Goal: Transaction & Acquisition: Purchase product/service

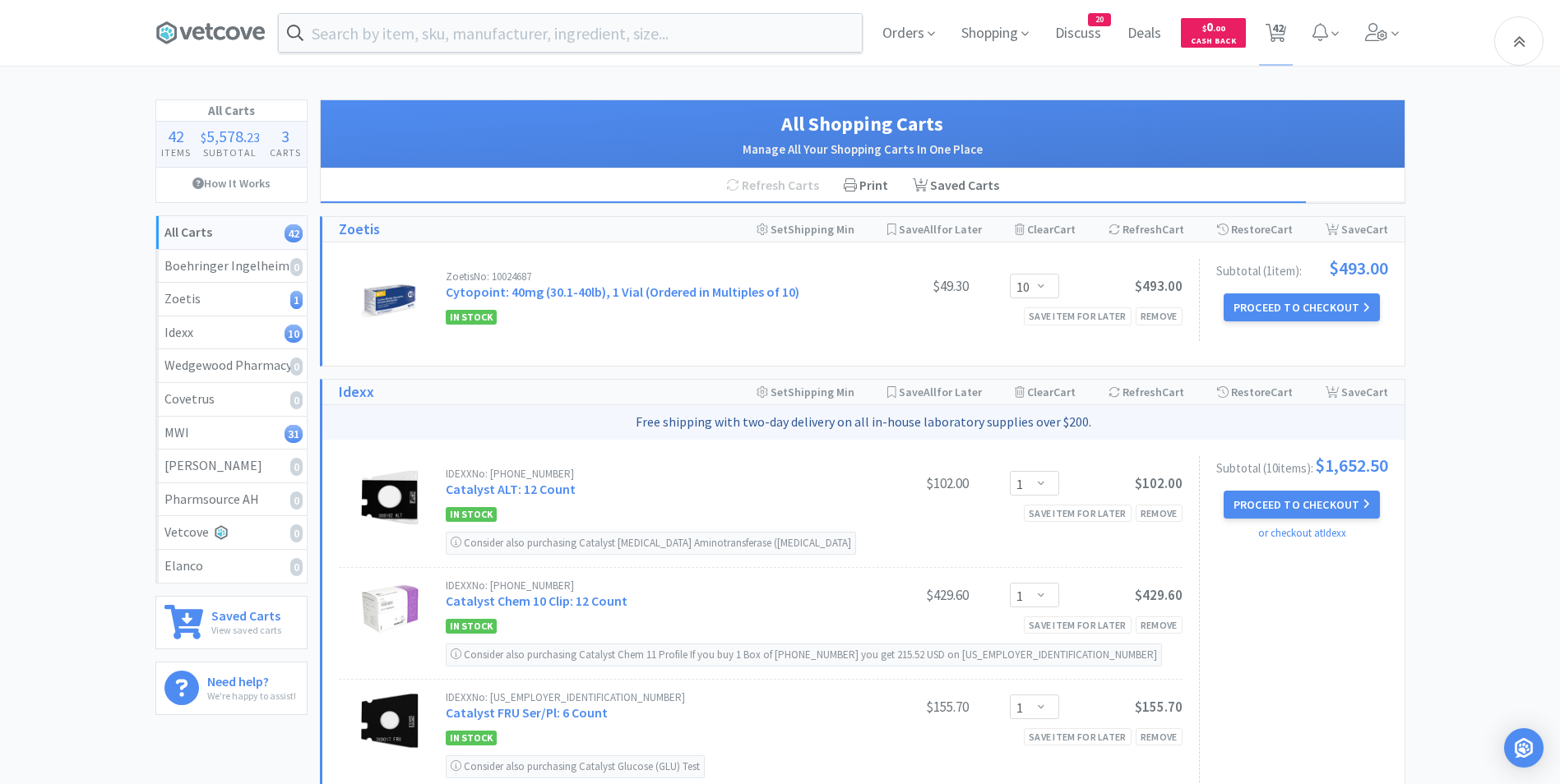
select select "10"
select select "1"
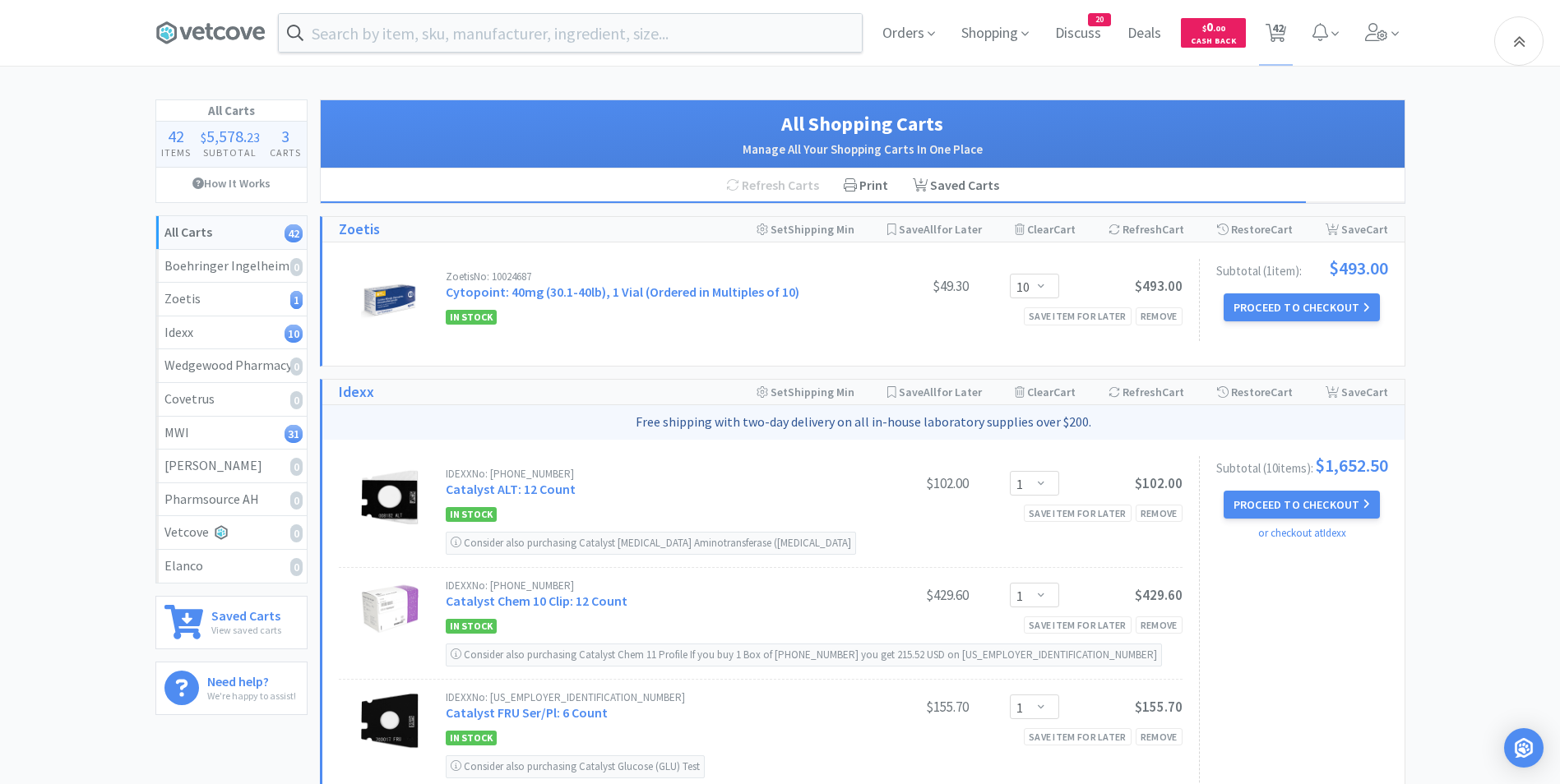
select select "1"
select select "2"
select select "50"
select select "4"
select select "1"
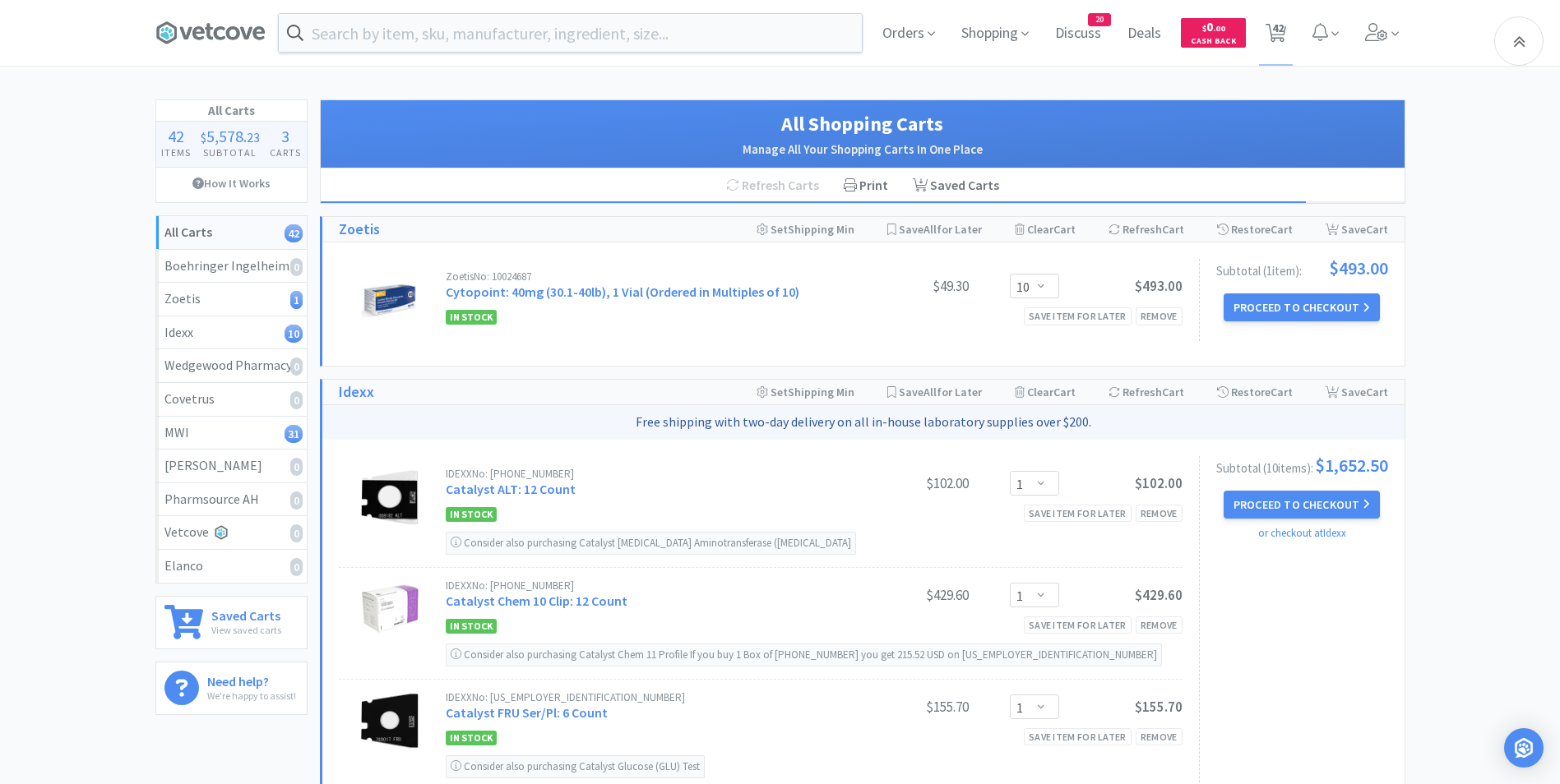
select select "1"
select select "2"
select select "3"
select select "2"
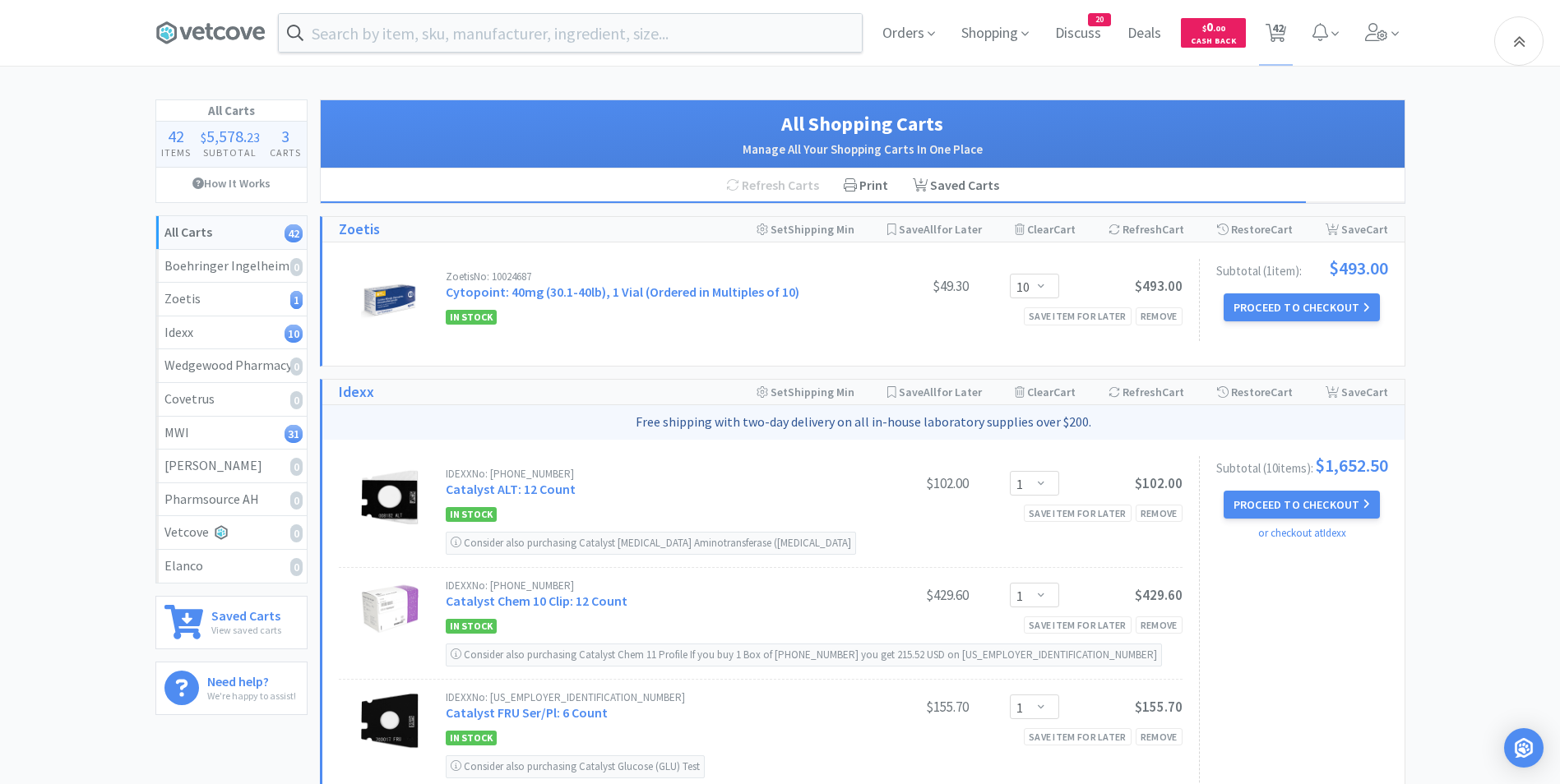
select select "2"
select select "1"
select select "4"
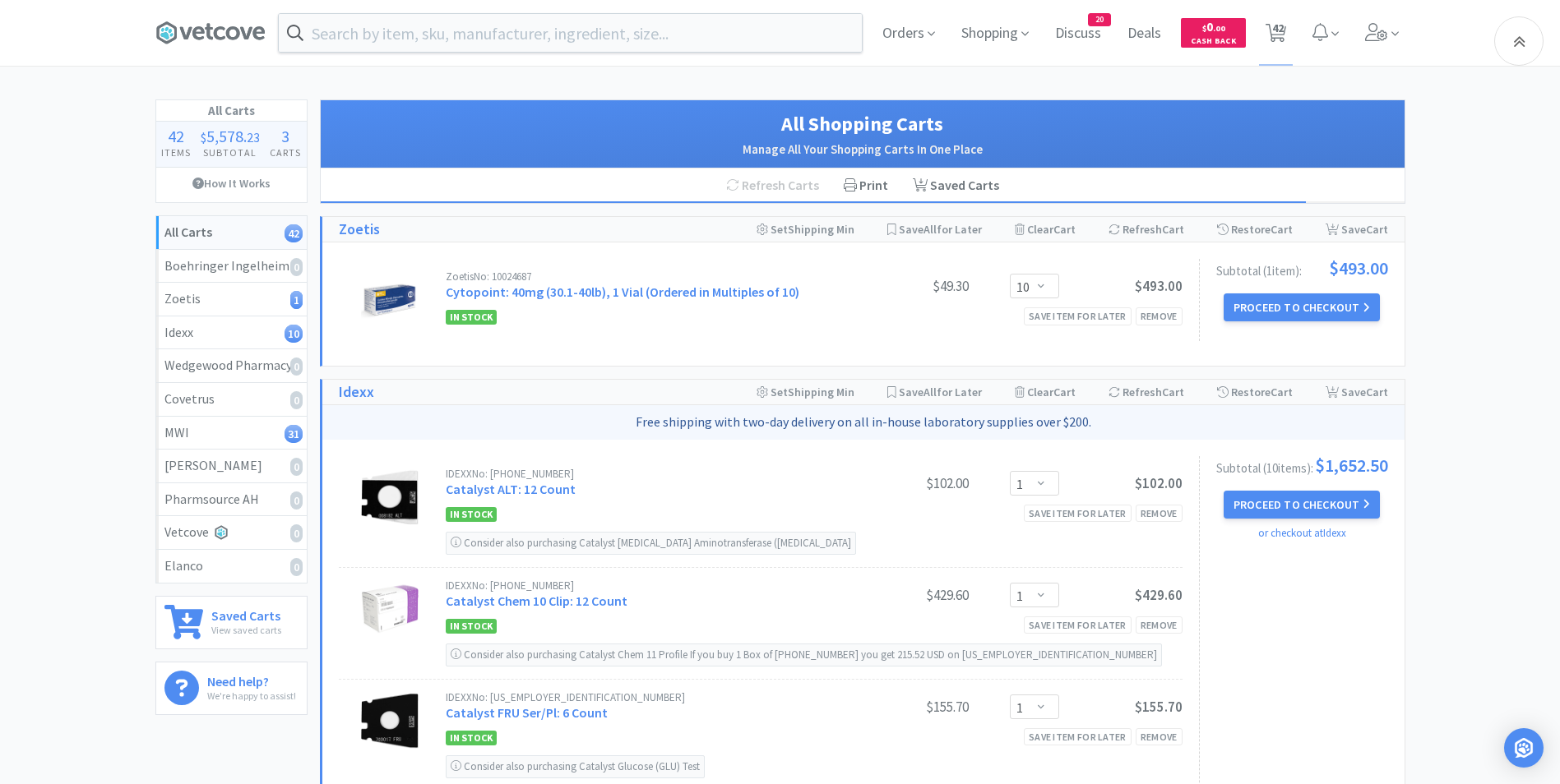
select select "1"
select select "2"
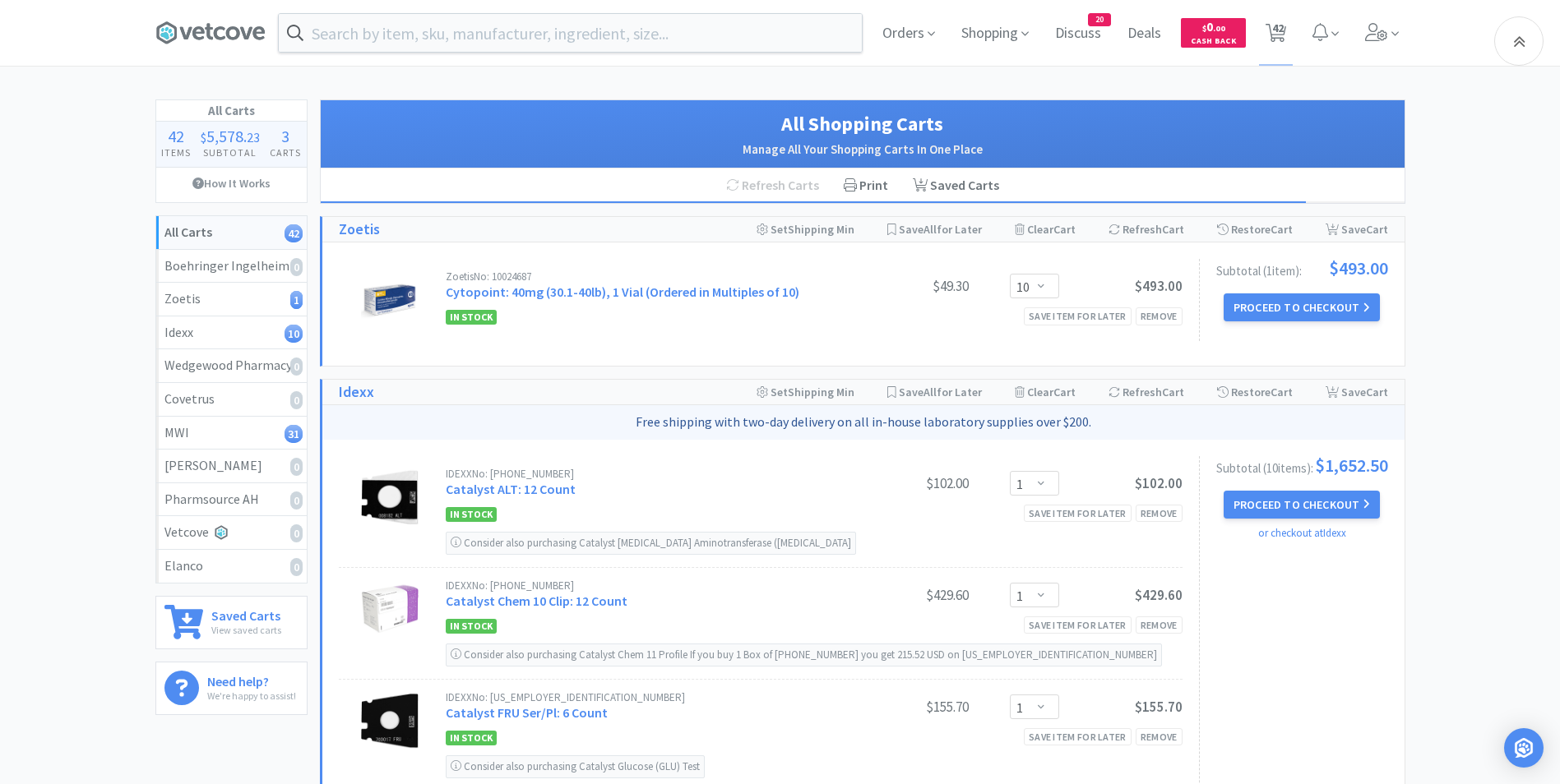
select select "2"
select select "1"
select select "2"
select select "3"
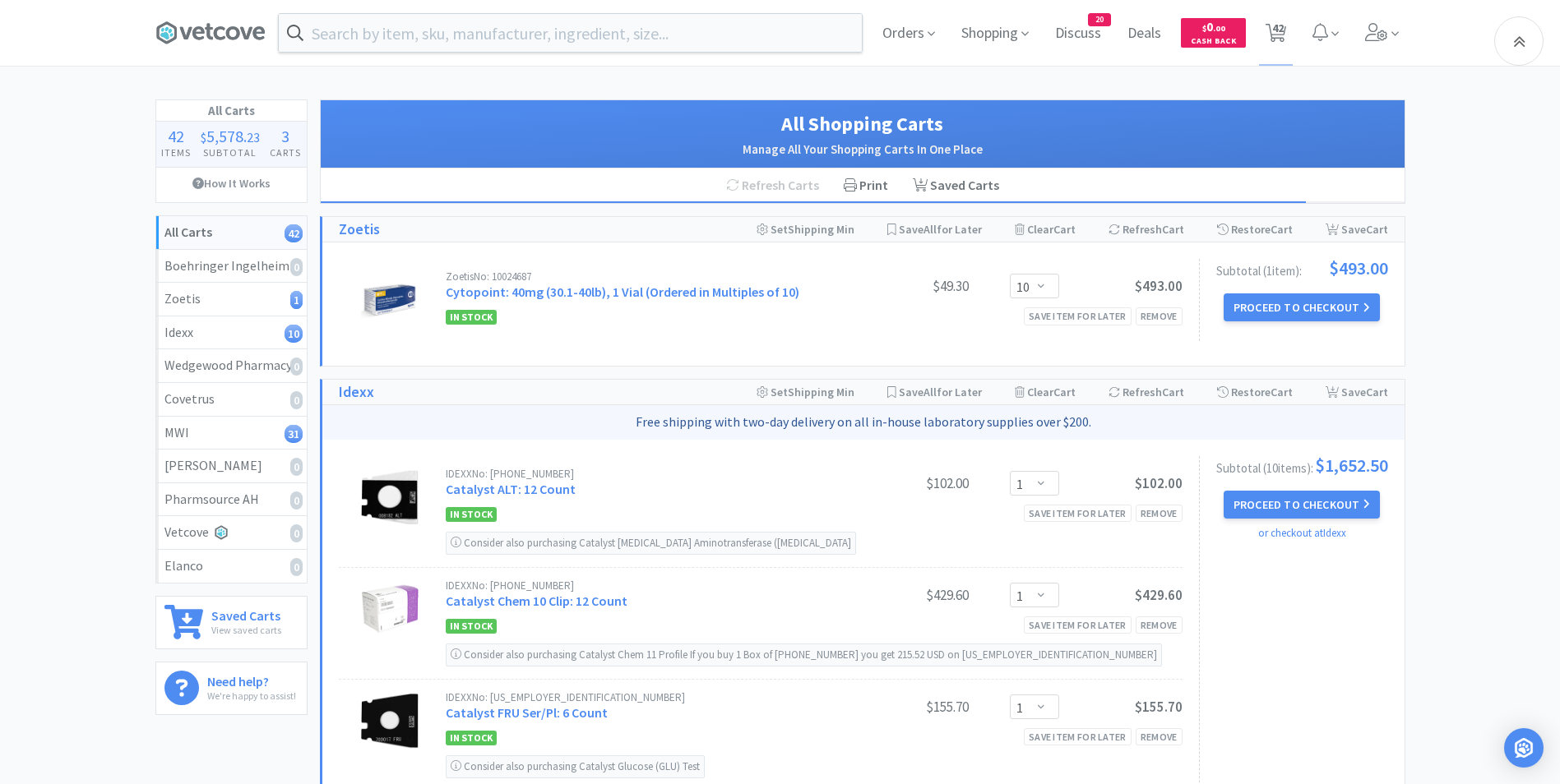
select select "2"
select select "1"
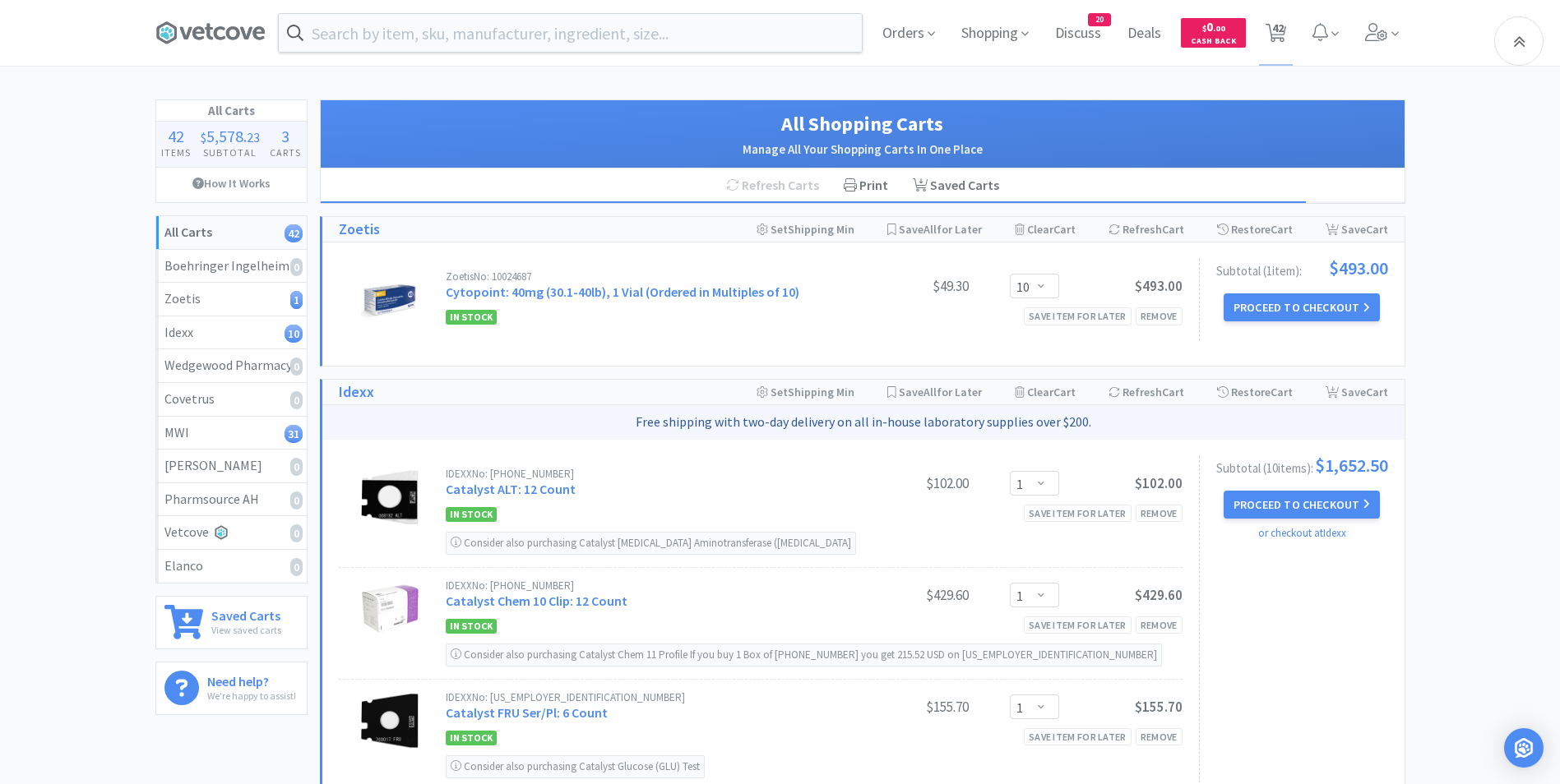
select select "3"
select select "1"
select select "4"
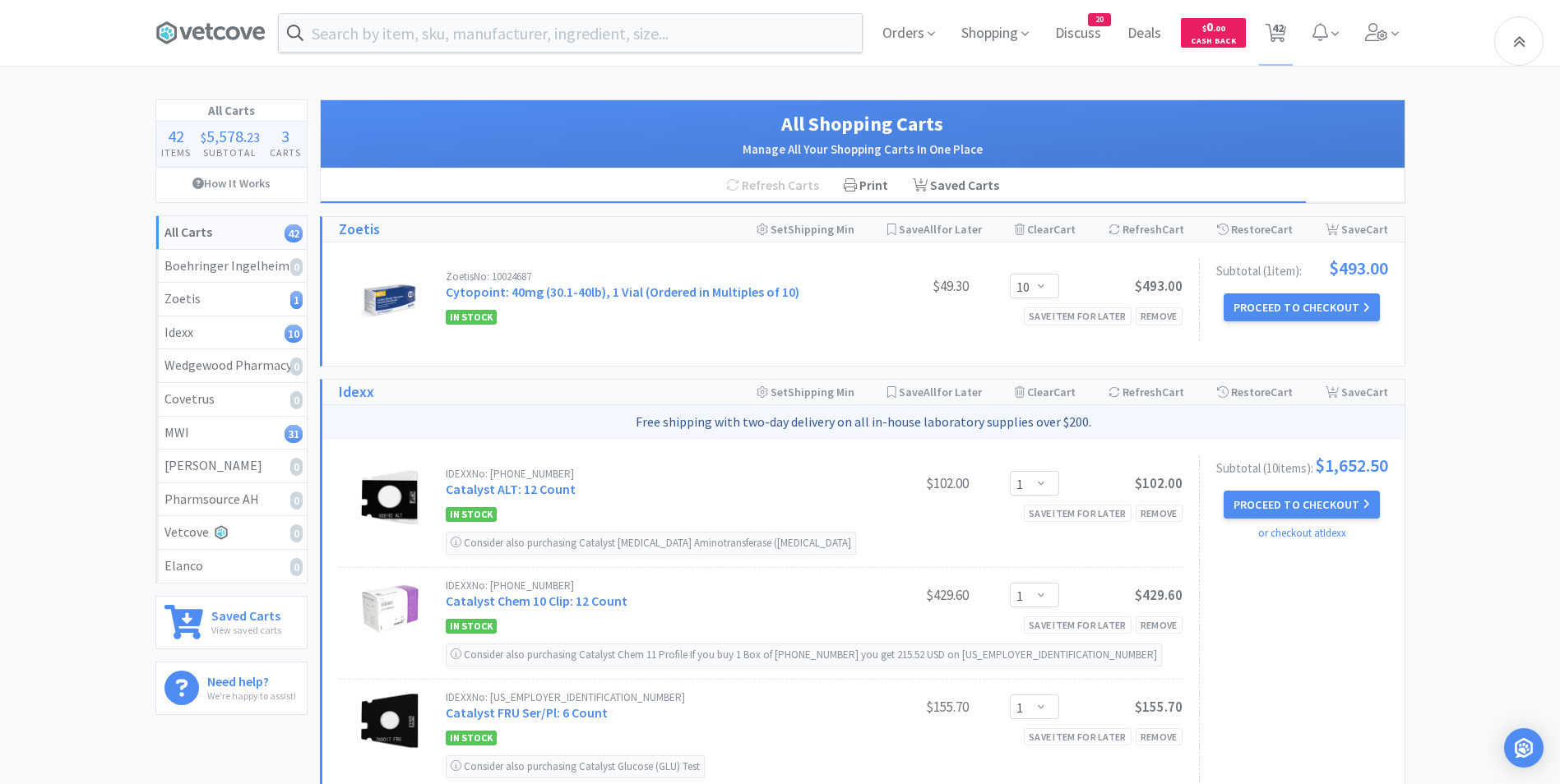
select select "4"
select select "2"
click at [1294, 305] on button "Proceed to Checkout" at bounding box center [1302, 307] width 156 height 28
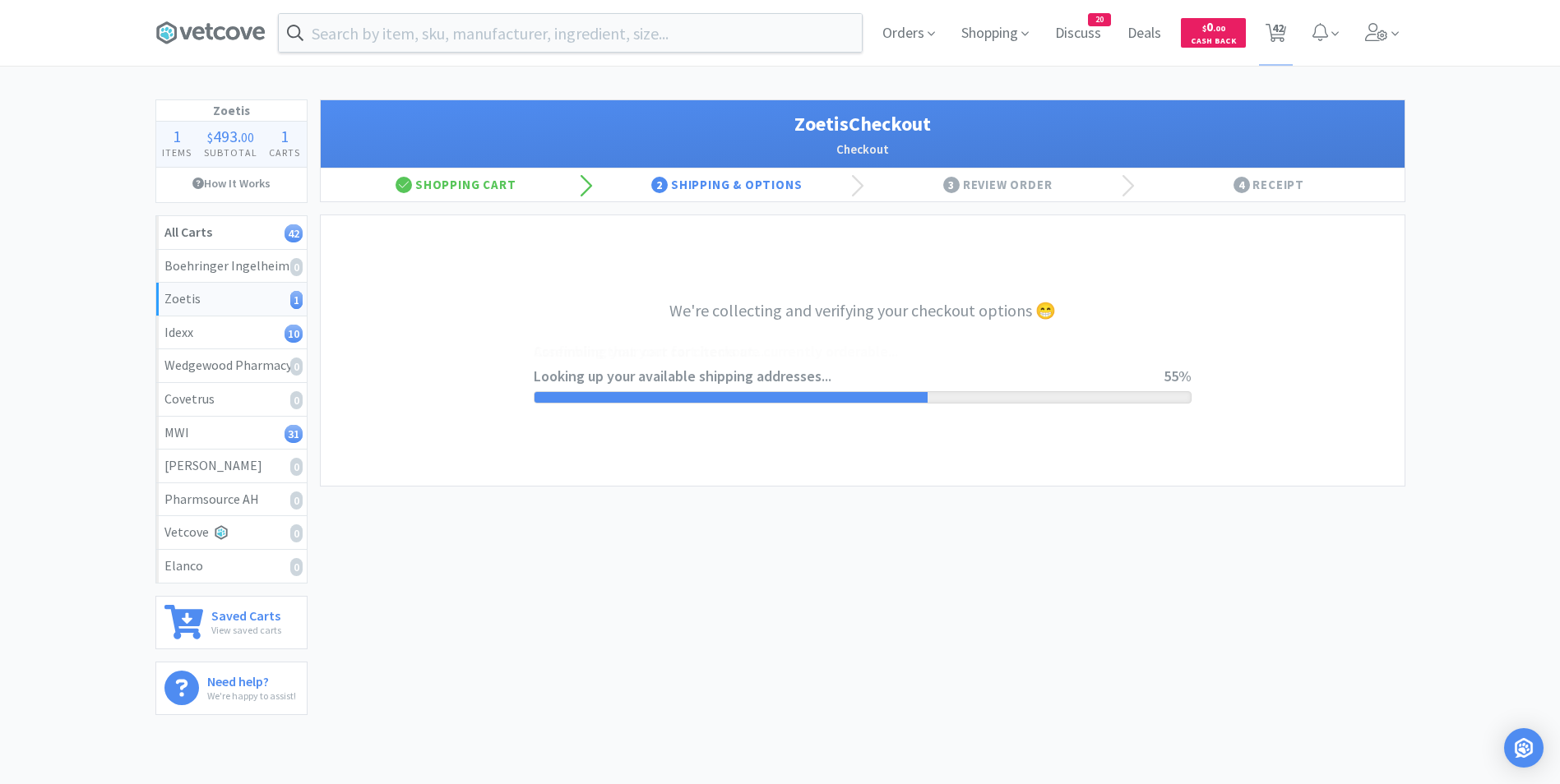
select select "invoice"
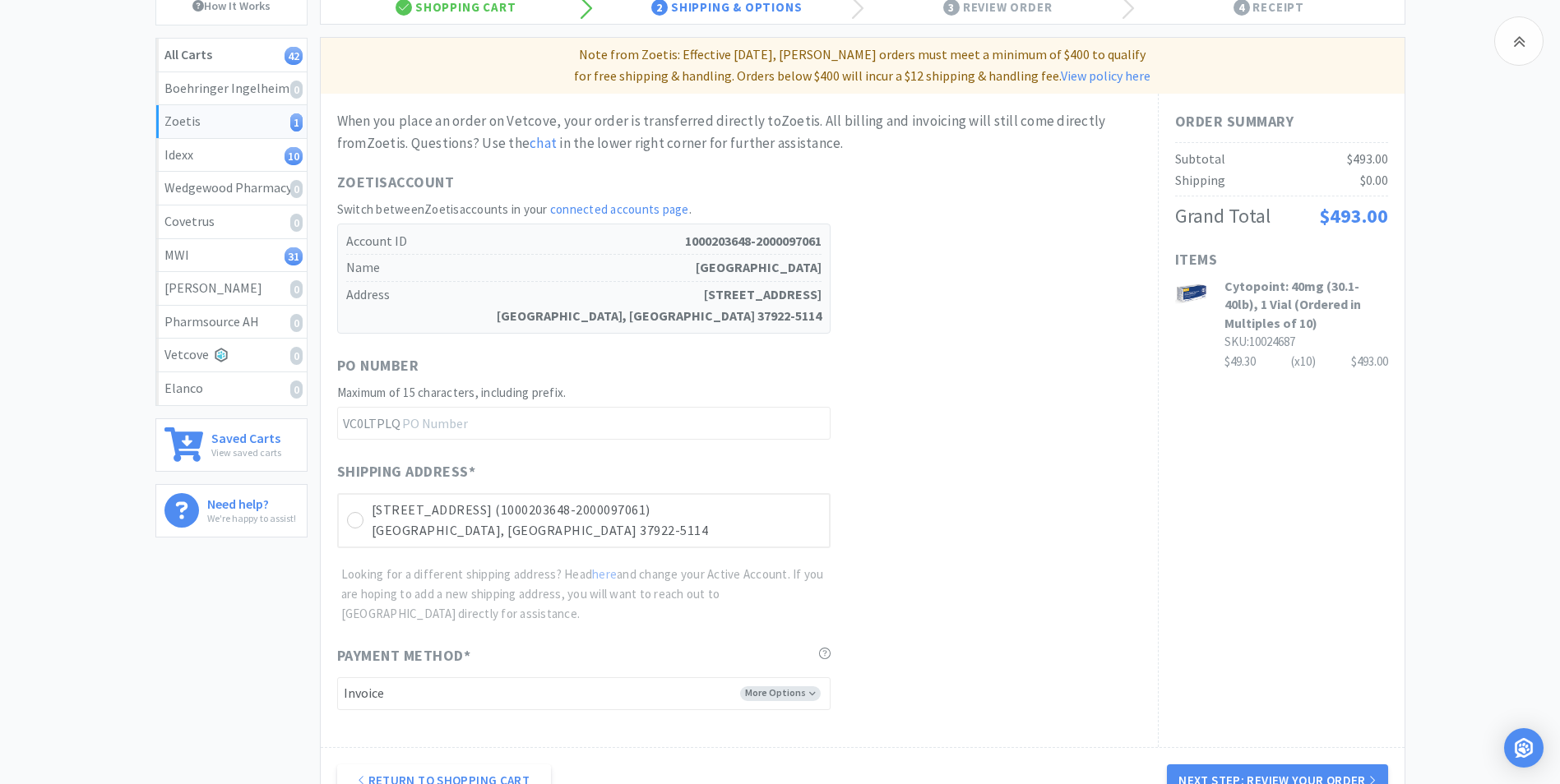
scroll to position [376, 0]
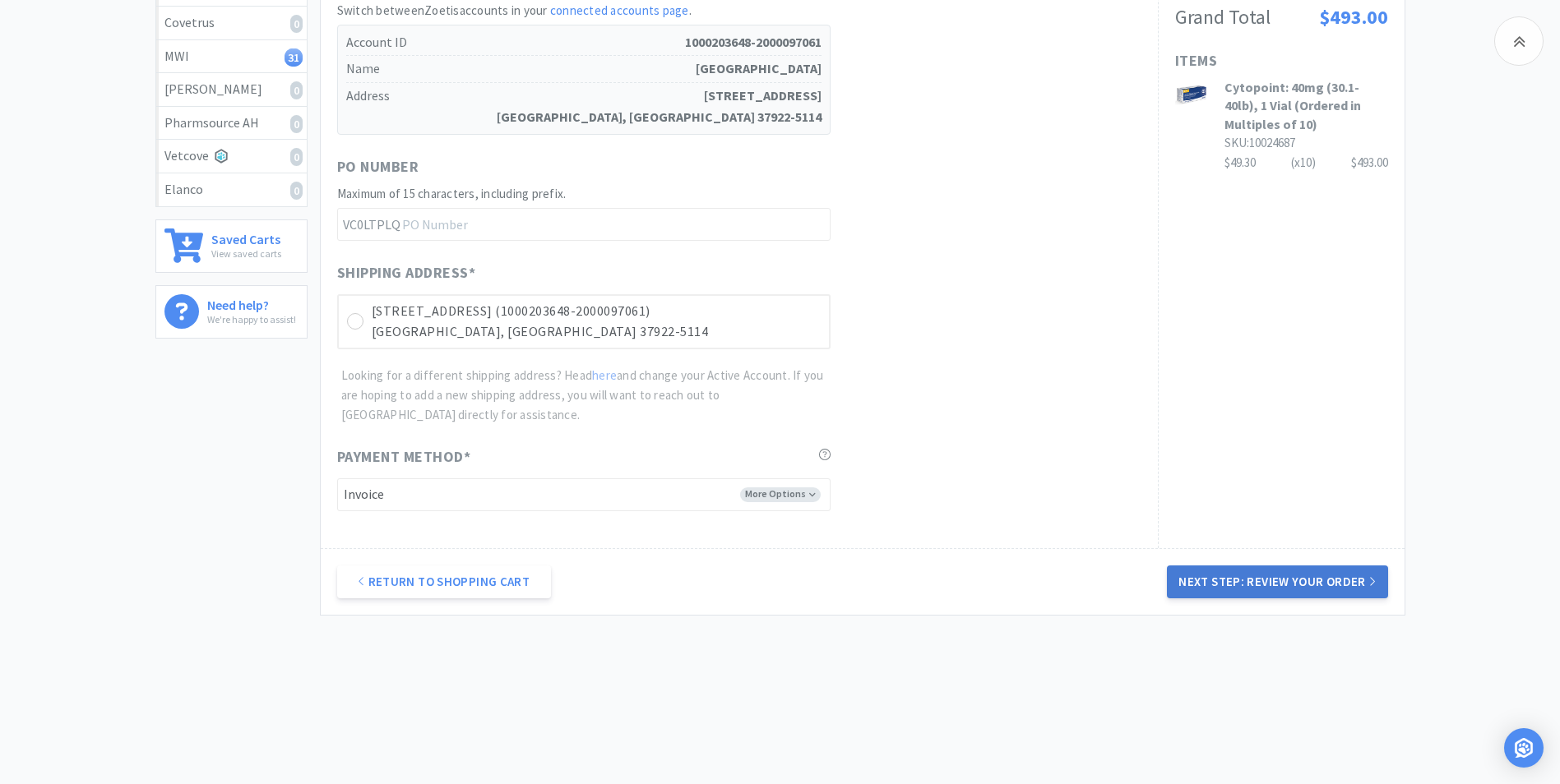
click at [1276, 588] on button "Next Step: Review Your Order" at bounding box center [1277, 582] width 220 height 33
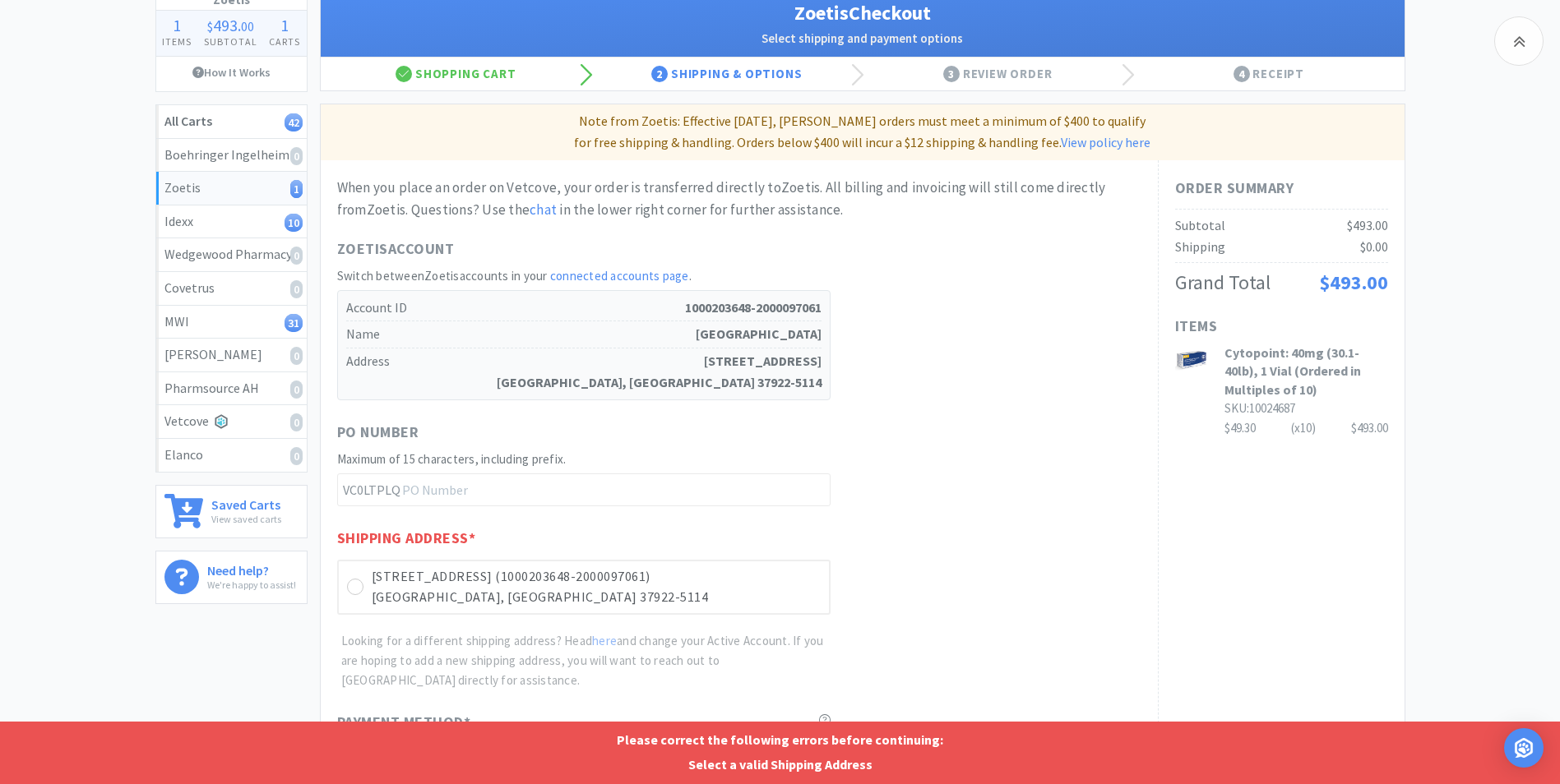
scroll to position [329, 0]
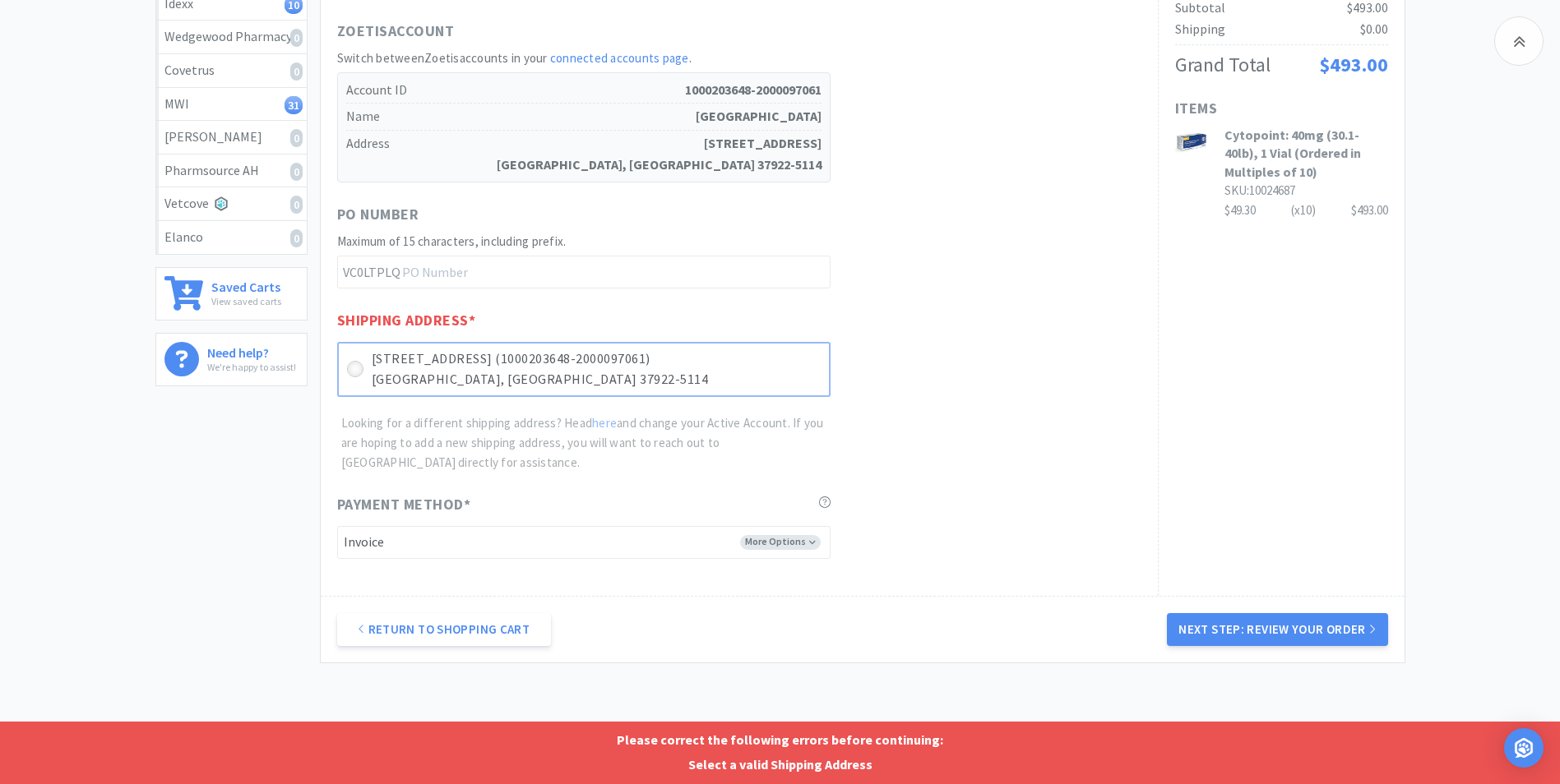
click at [349, 371] on icon at bounding box center [355, 369] width 12 height 12
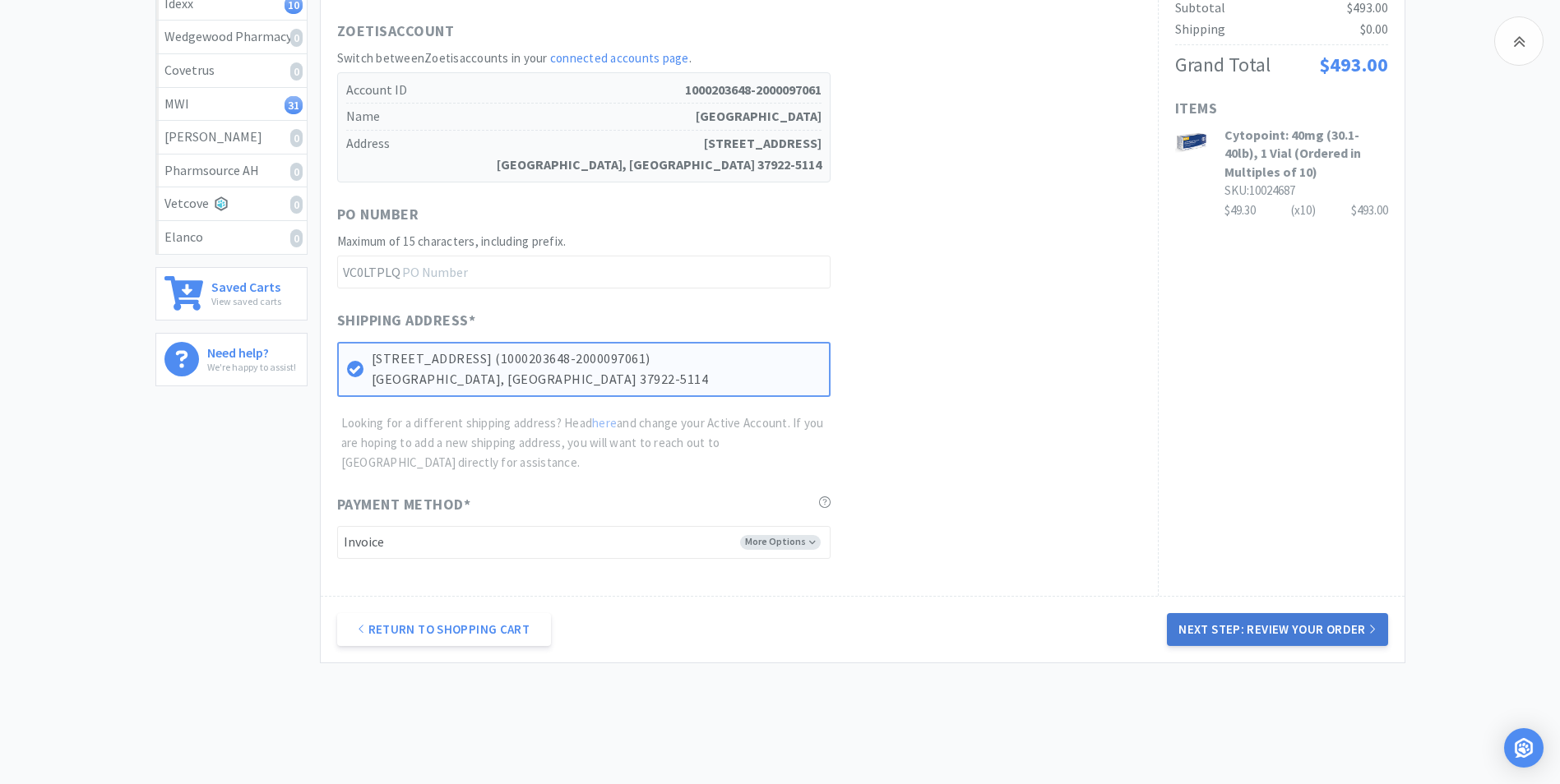
click at [1251, 629] on button "Next Step: Review Your Order" at bounding box center [1277, 630] width 220 height 33
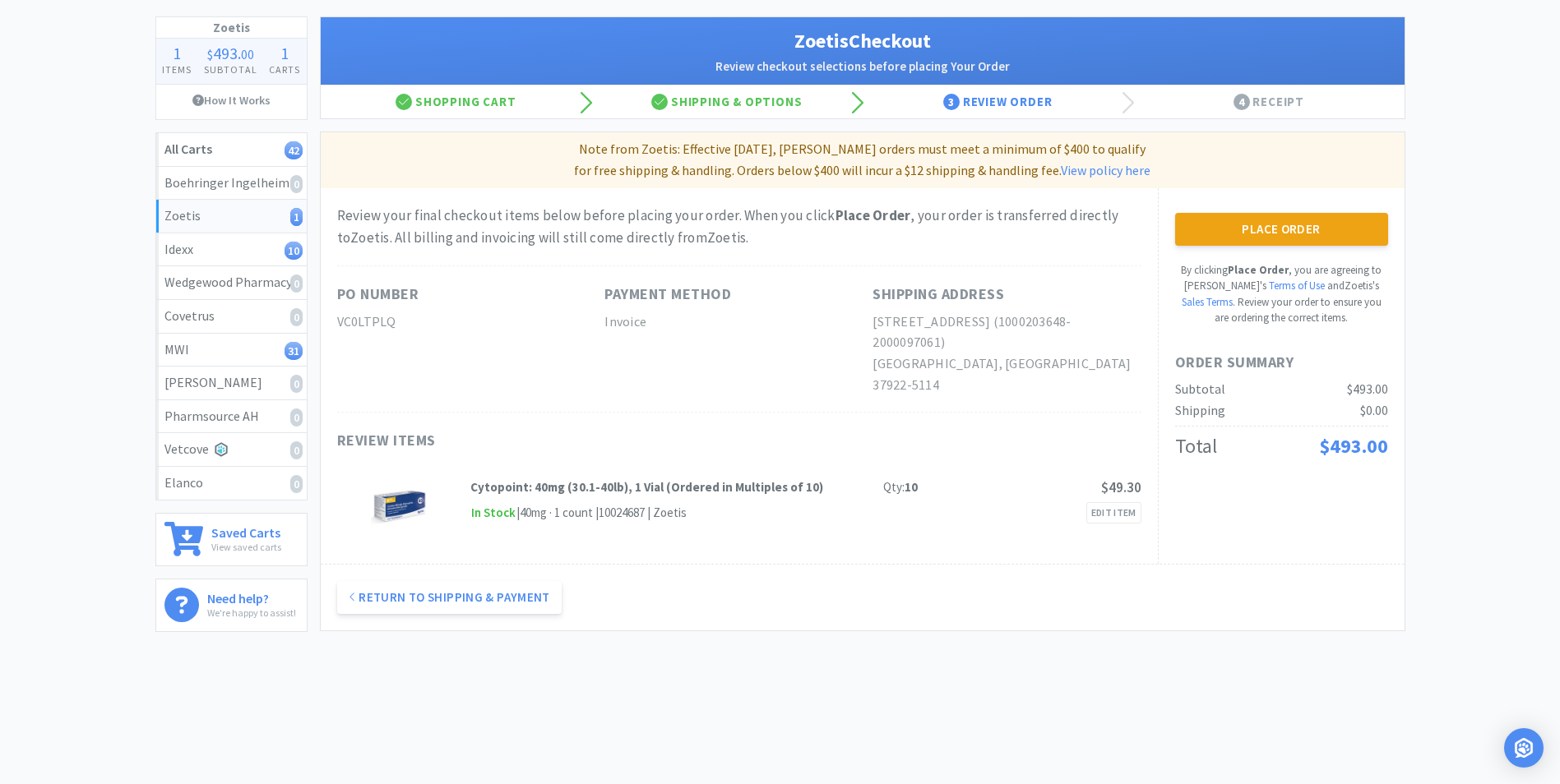
scroll to position [0, 0]
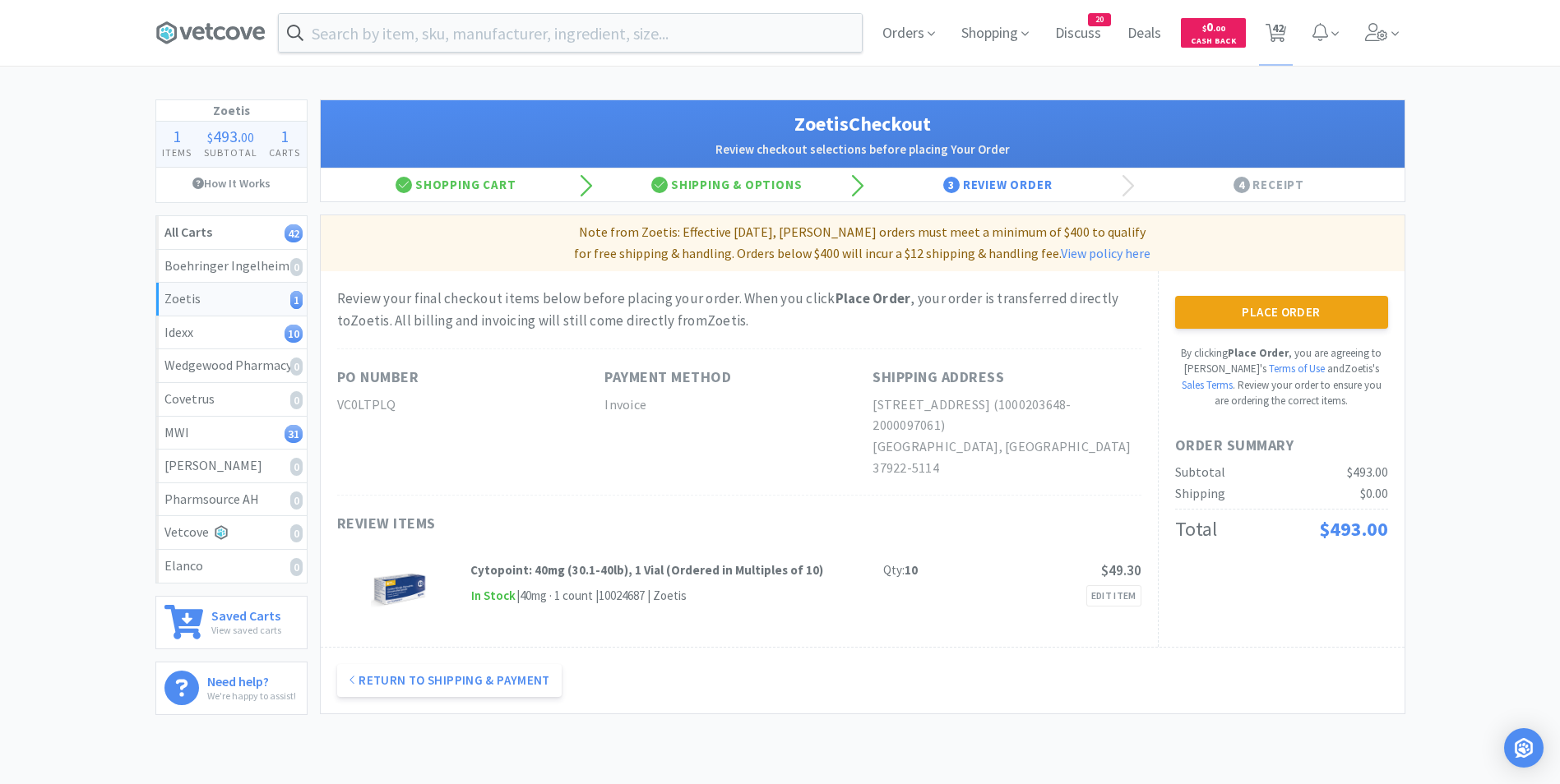
click at [1252, 305] on button "Place Order" at bounding box center [1281, 312] width 213 height 33
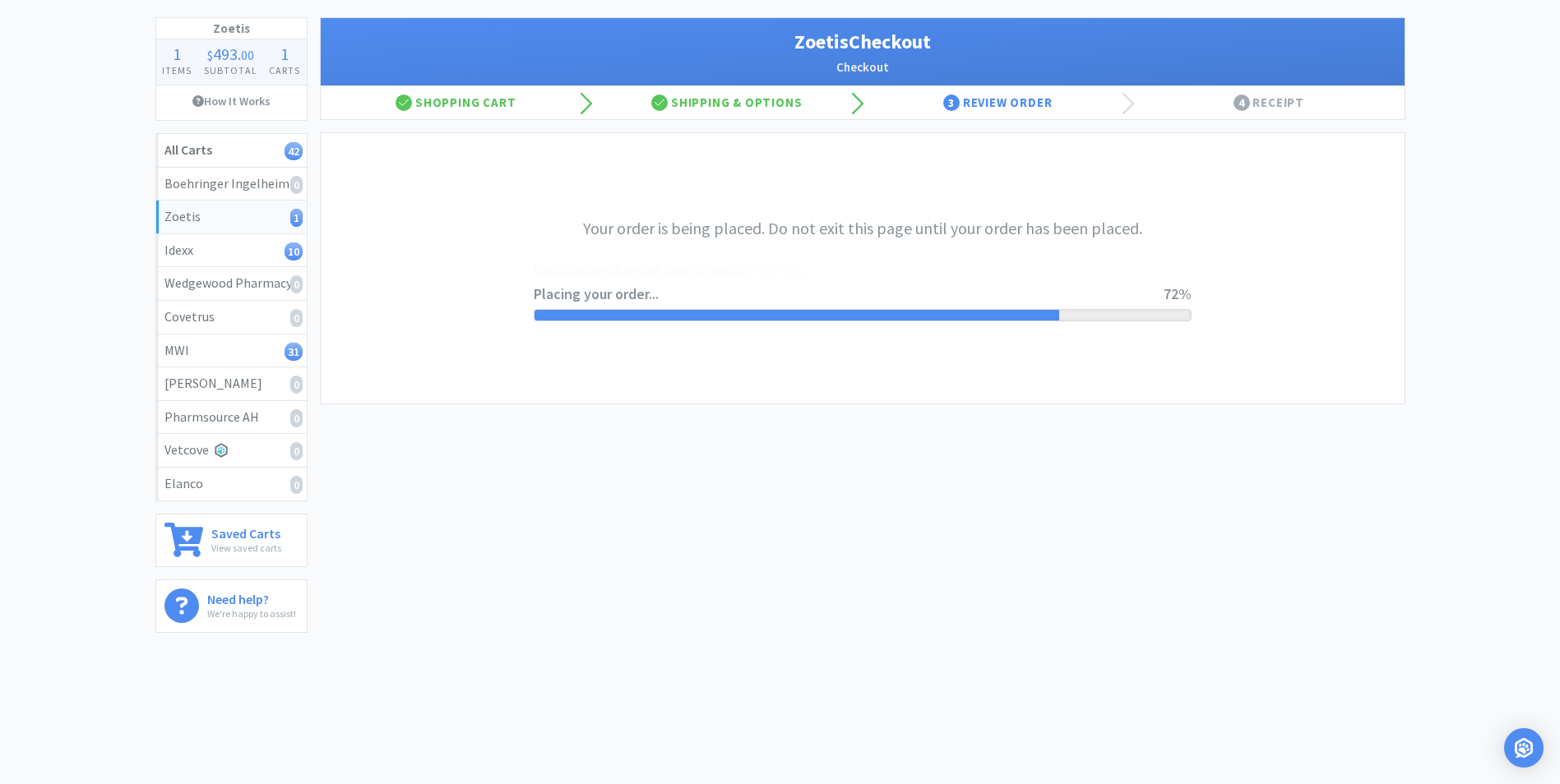
scroll to position [83, 0]
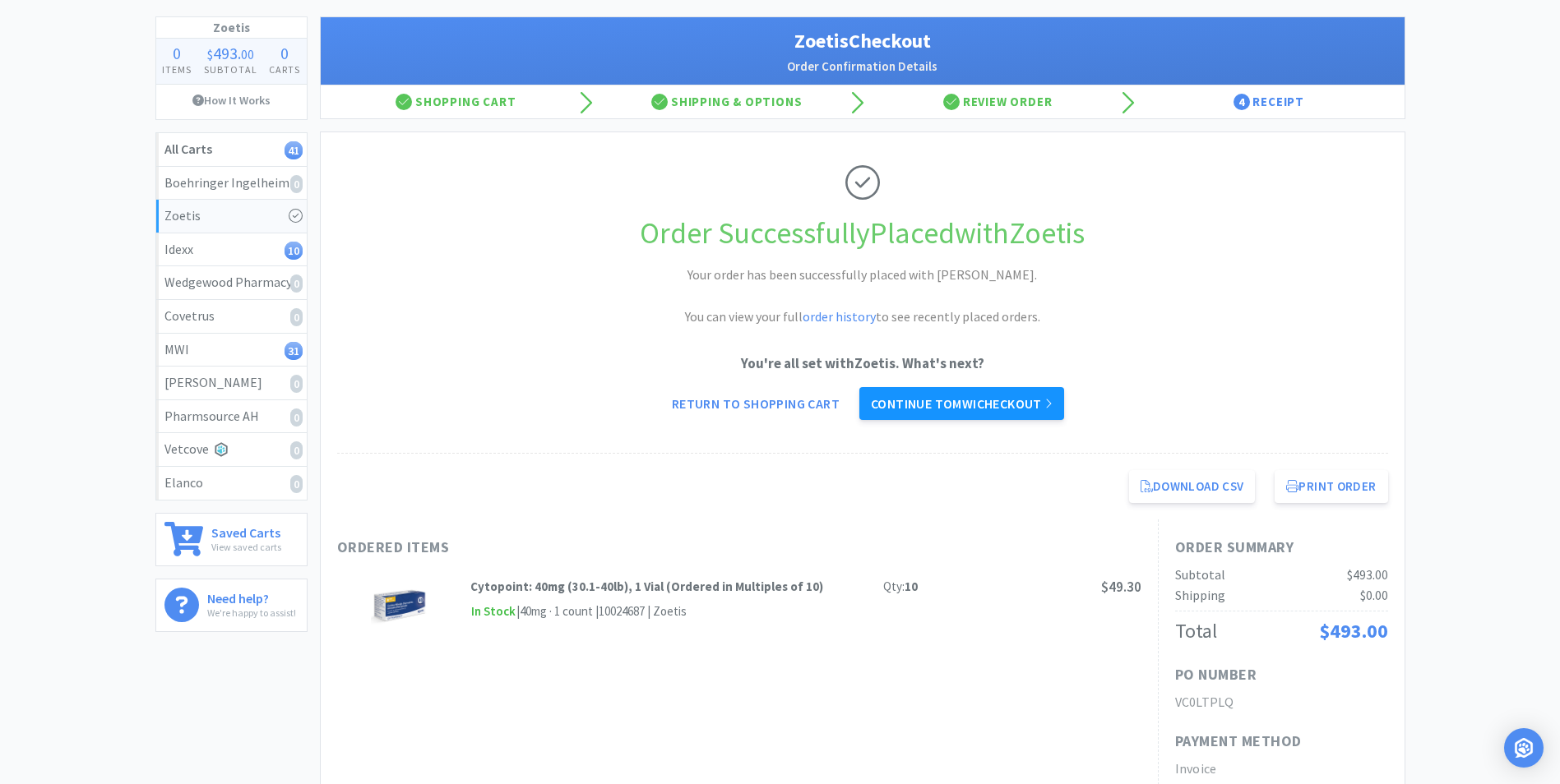
click at [1004, 396] on link "Continue to MWI checkout" at bounding box center [961, 403] width 204 height 33
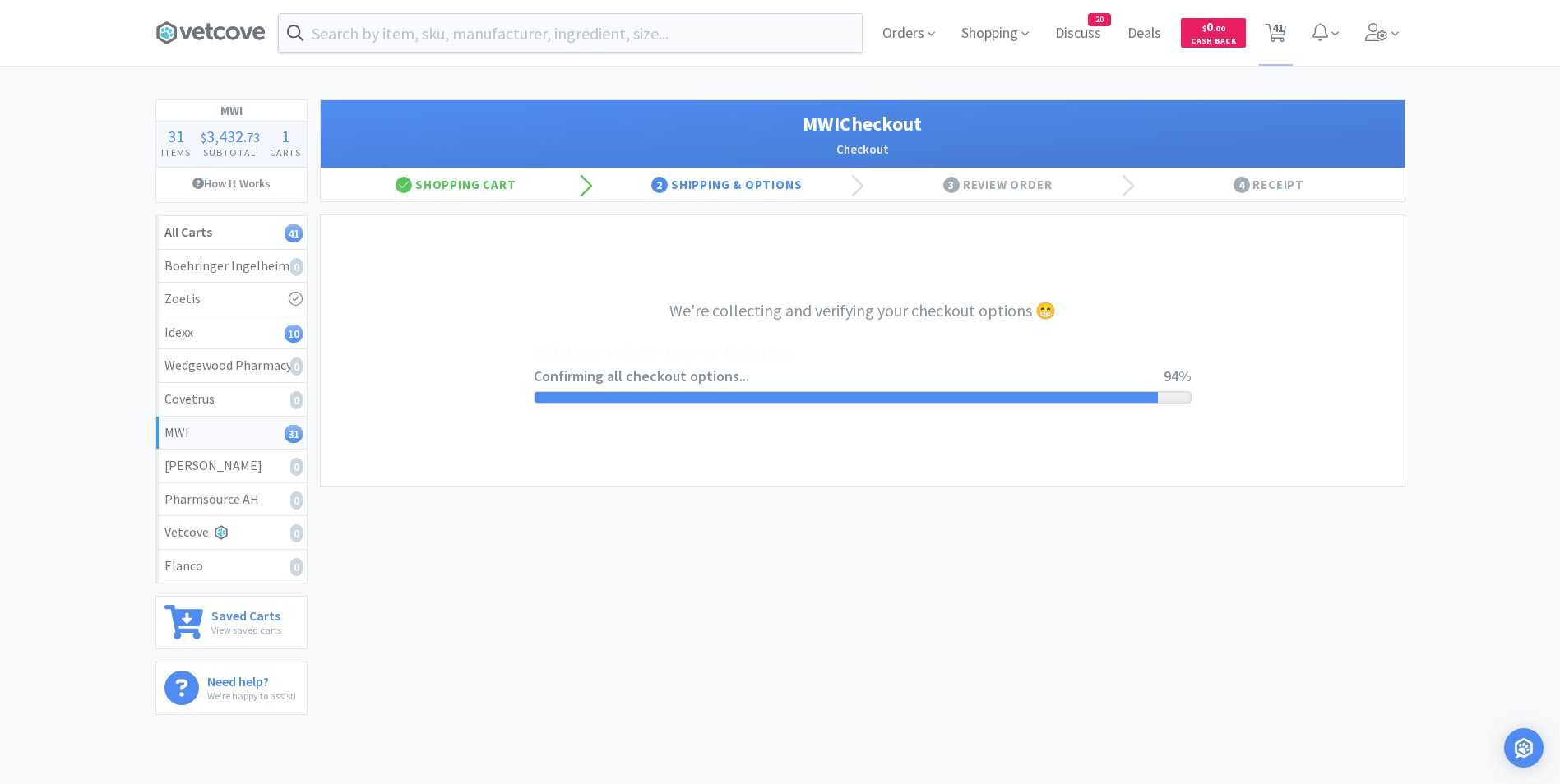
select select "STD_"
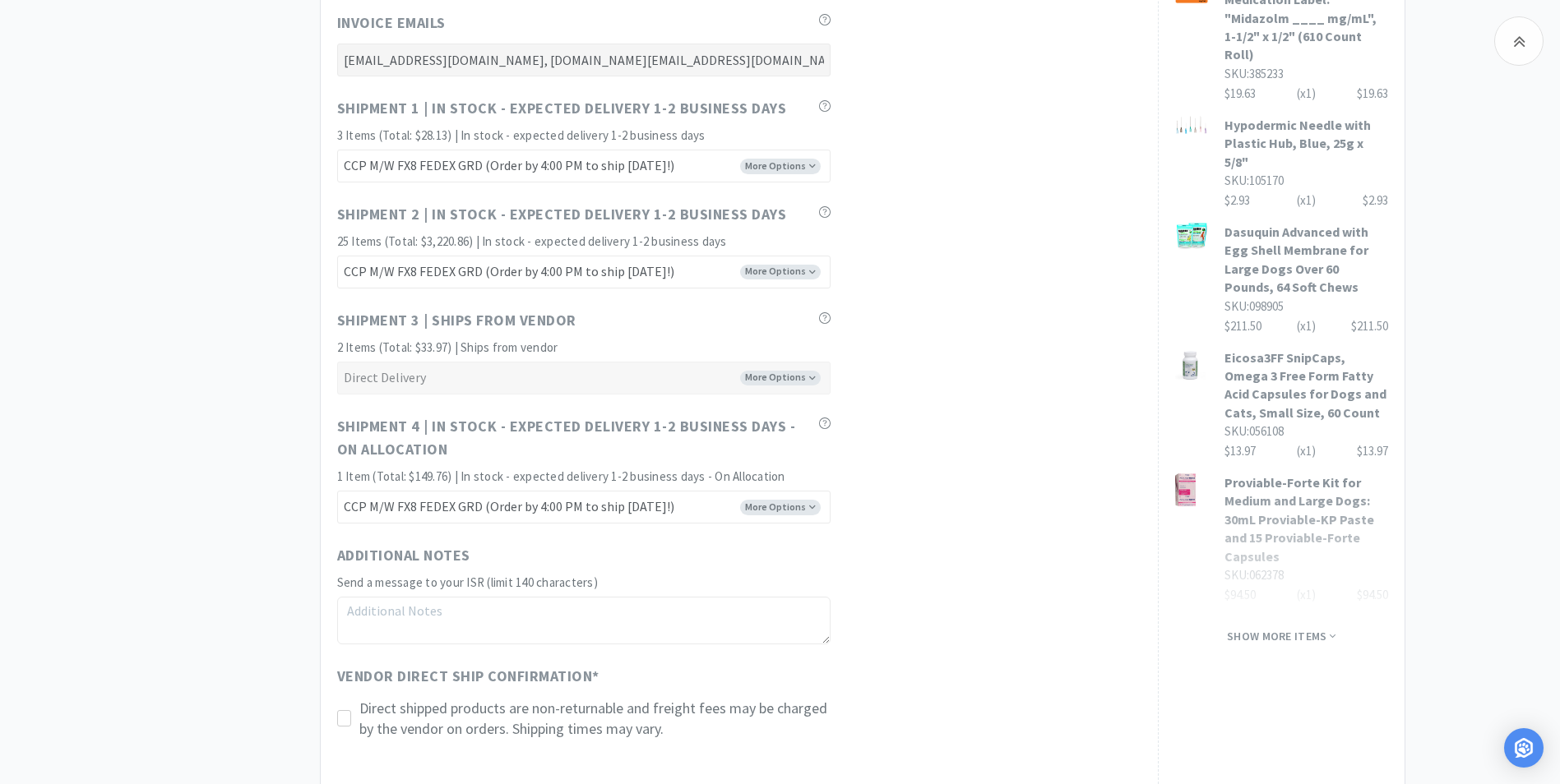
scroll to position [1193, 0]
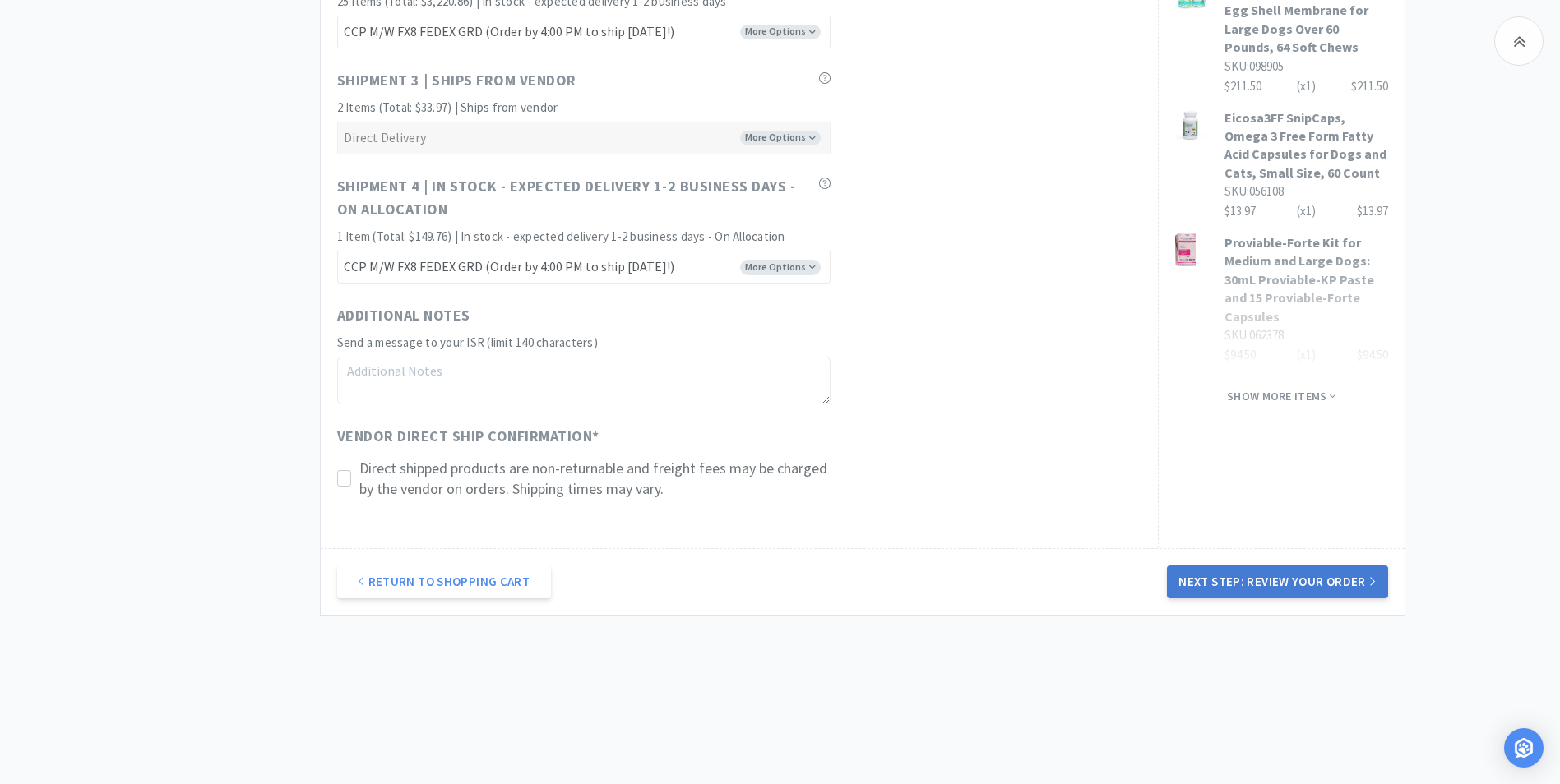
click at [1267, 584] on button "Next Step: Review Your Order" at bounding box center [1277, 582] width 220 height 33
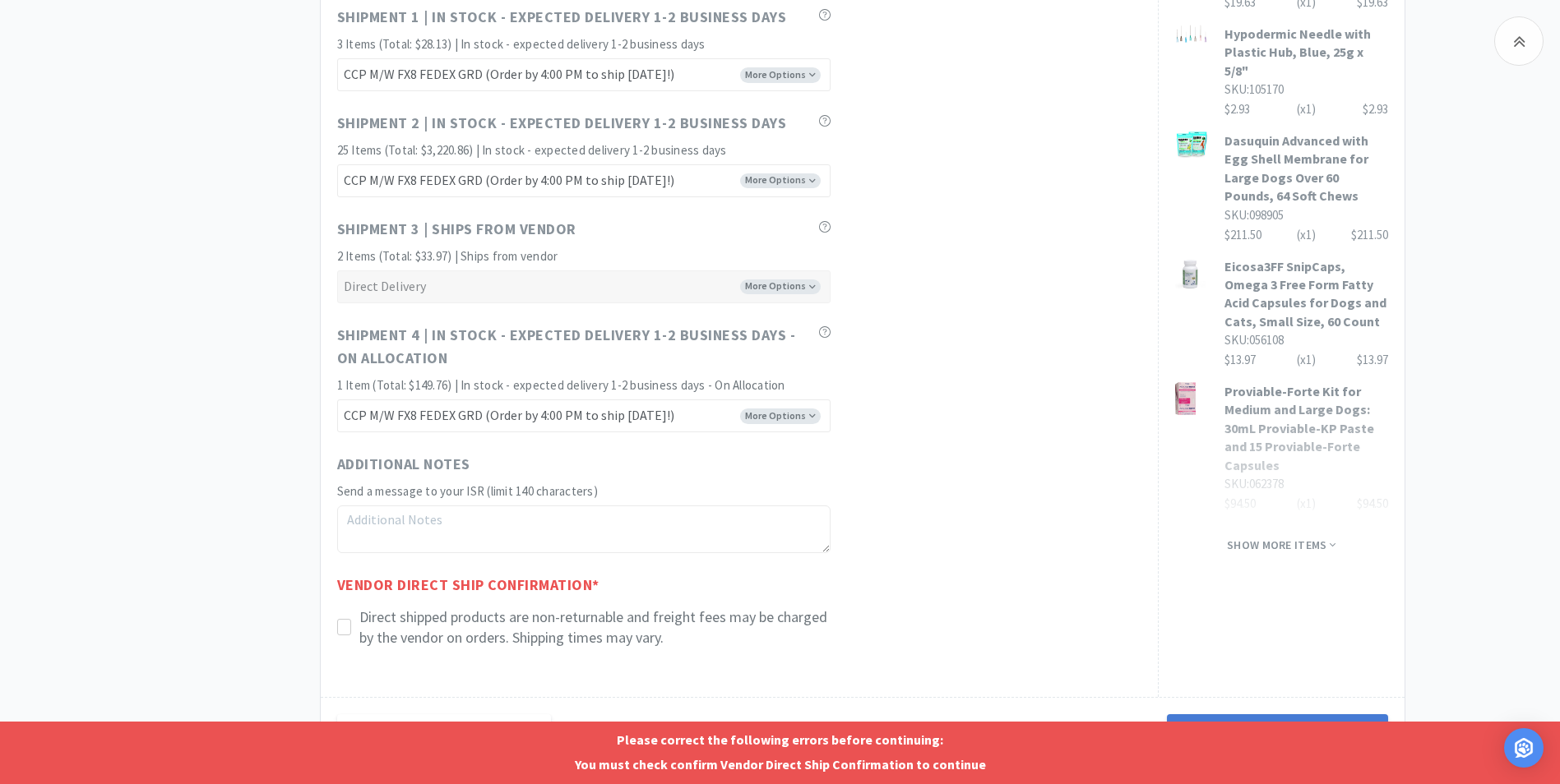
scroll to position [1029, 0]
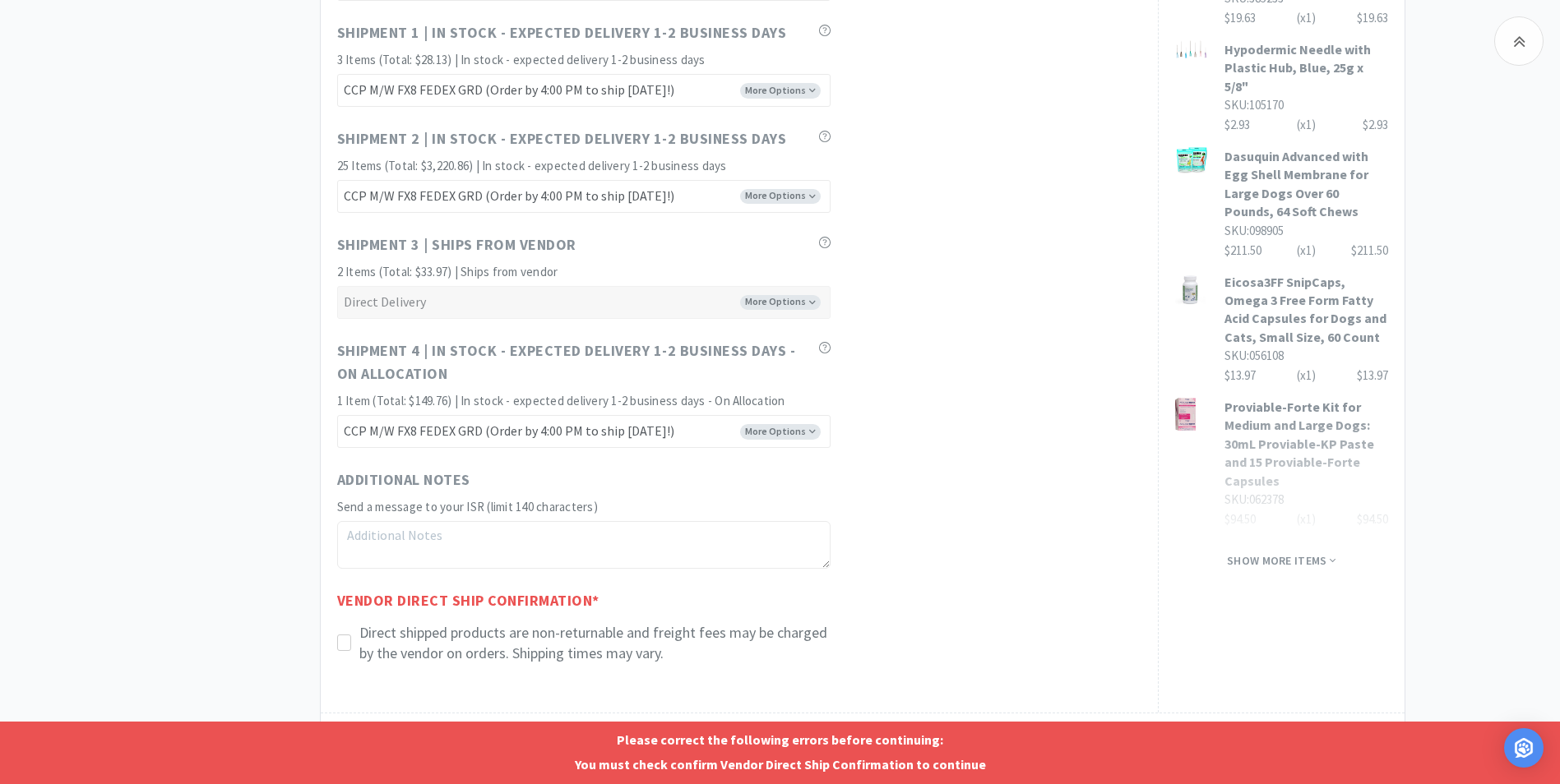
click at [416, 638] on p "Direct shipped products are non-returnable and freight fees may be charged by t…" at bounding box center [595, 642] width 471 height 41
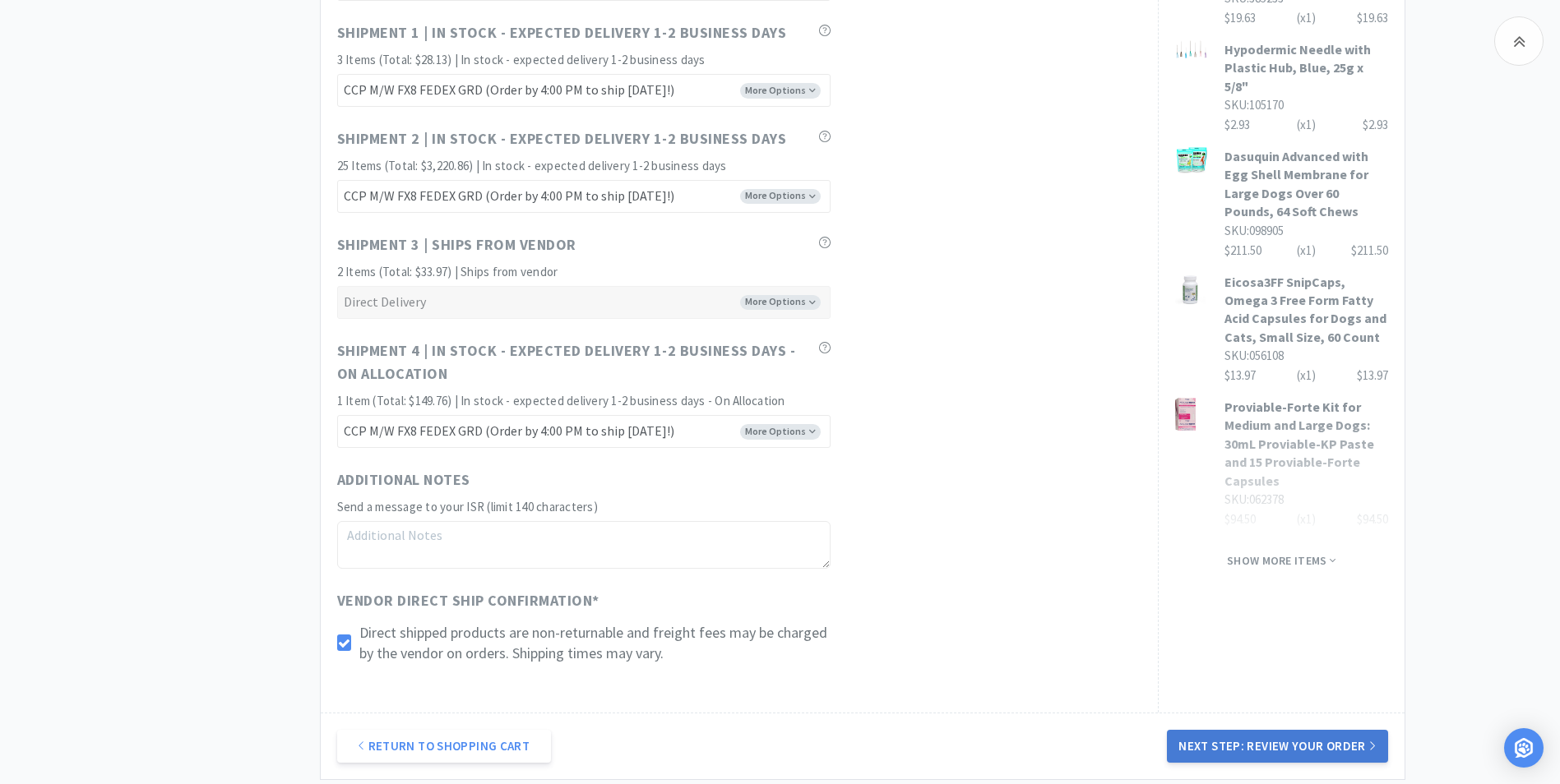
click at [1217, 748] on button "Next Step: Review Your Order" at bounding box center [1277, 746] width 220 height 33
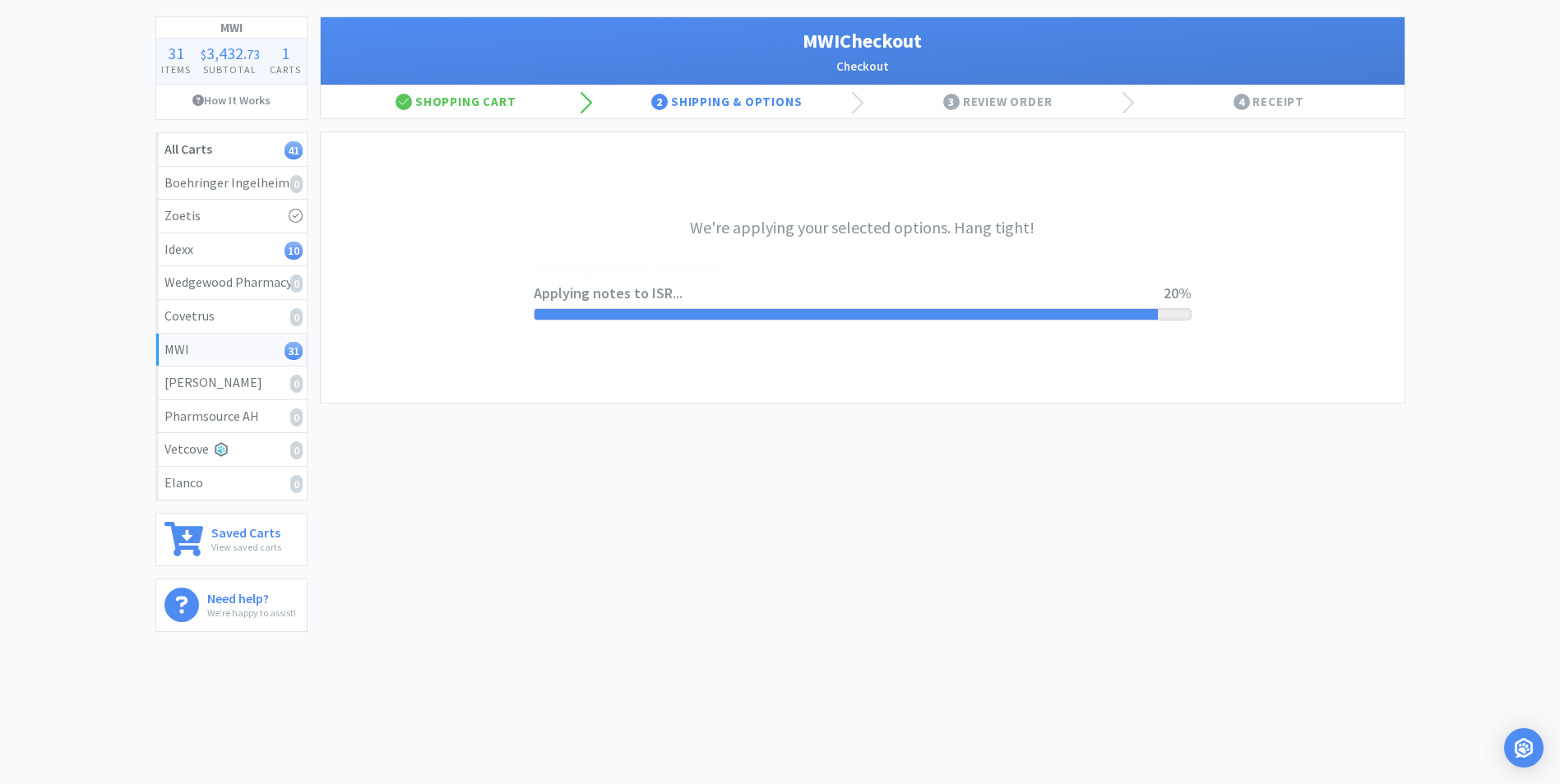
scroll to position [0, 0]
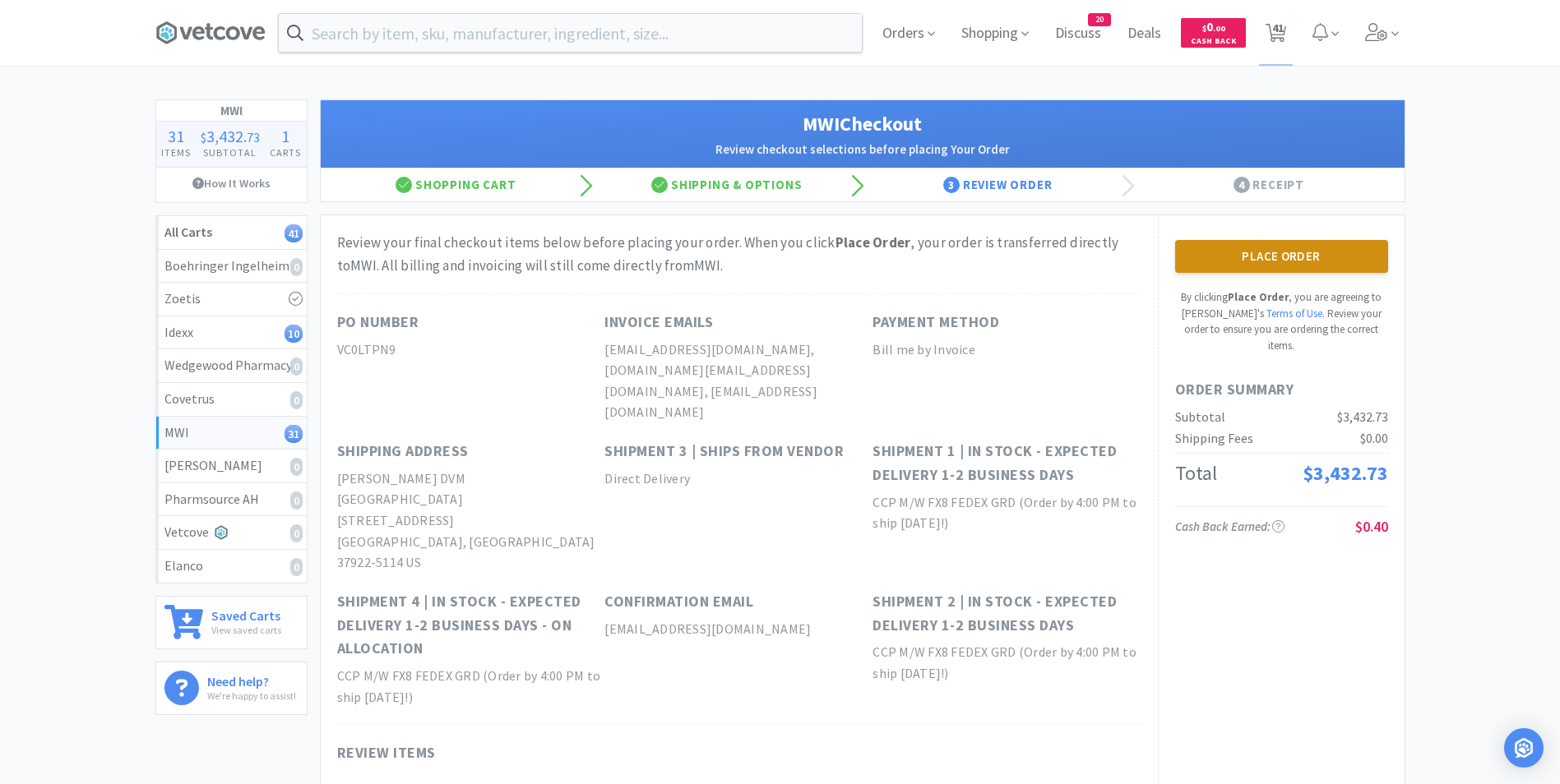
click at [1218, 249] on button "Place Order" at bounding box center [1281, 256] width 213 height 33
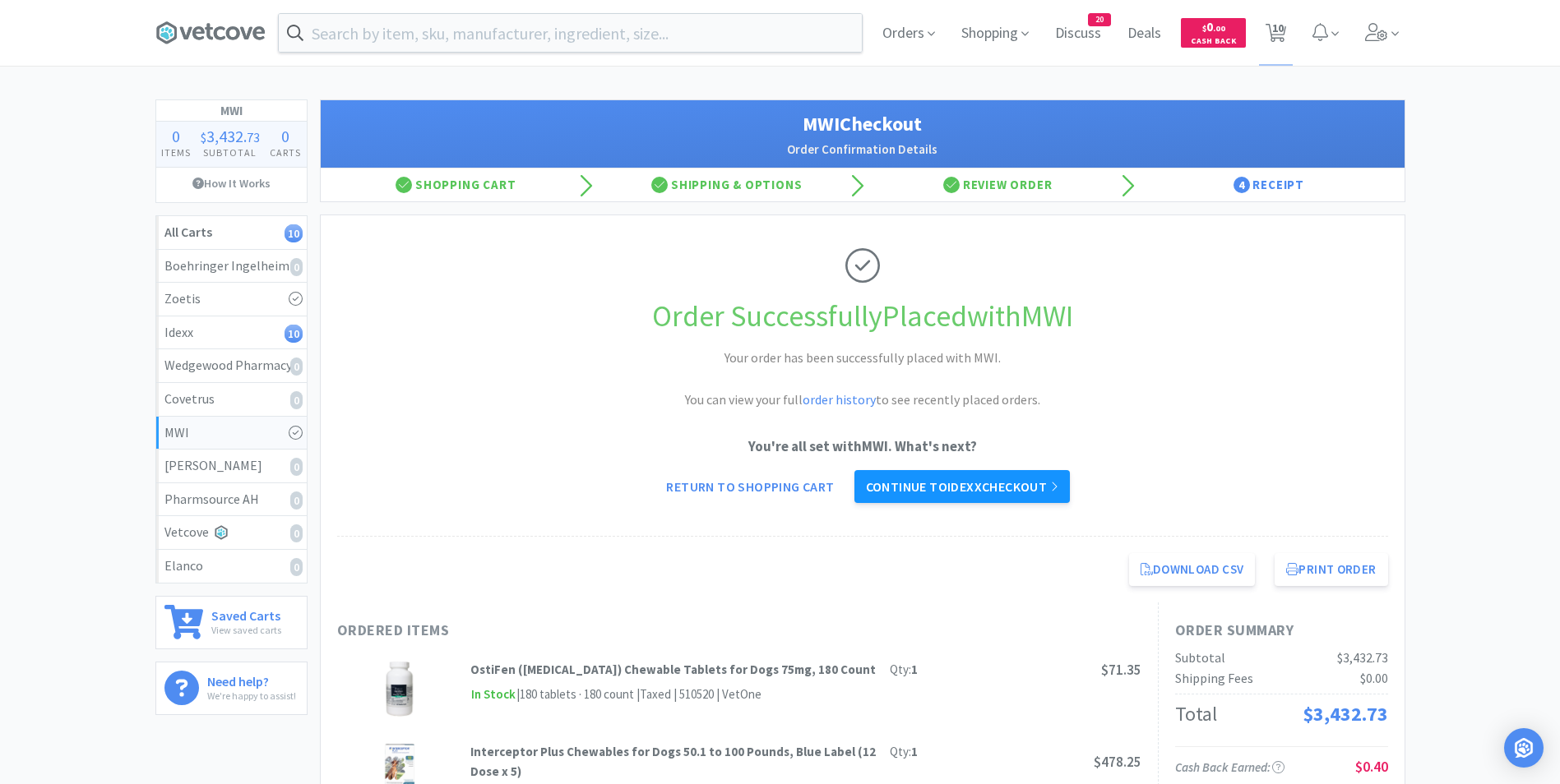
click at [963, 483] on link "Continue to Idexx checkout" at bounding box center [962, 486] width 216 height 33
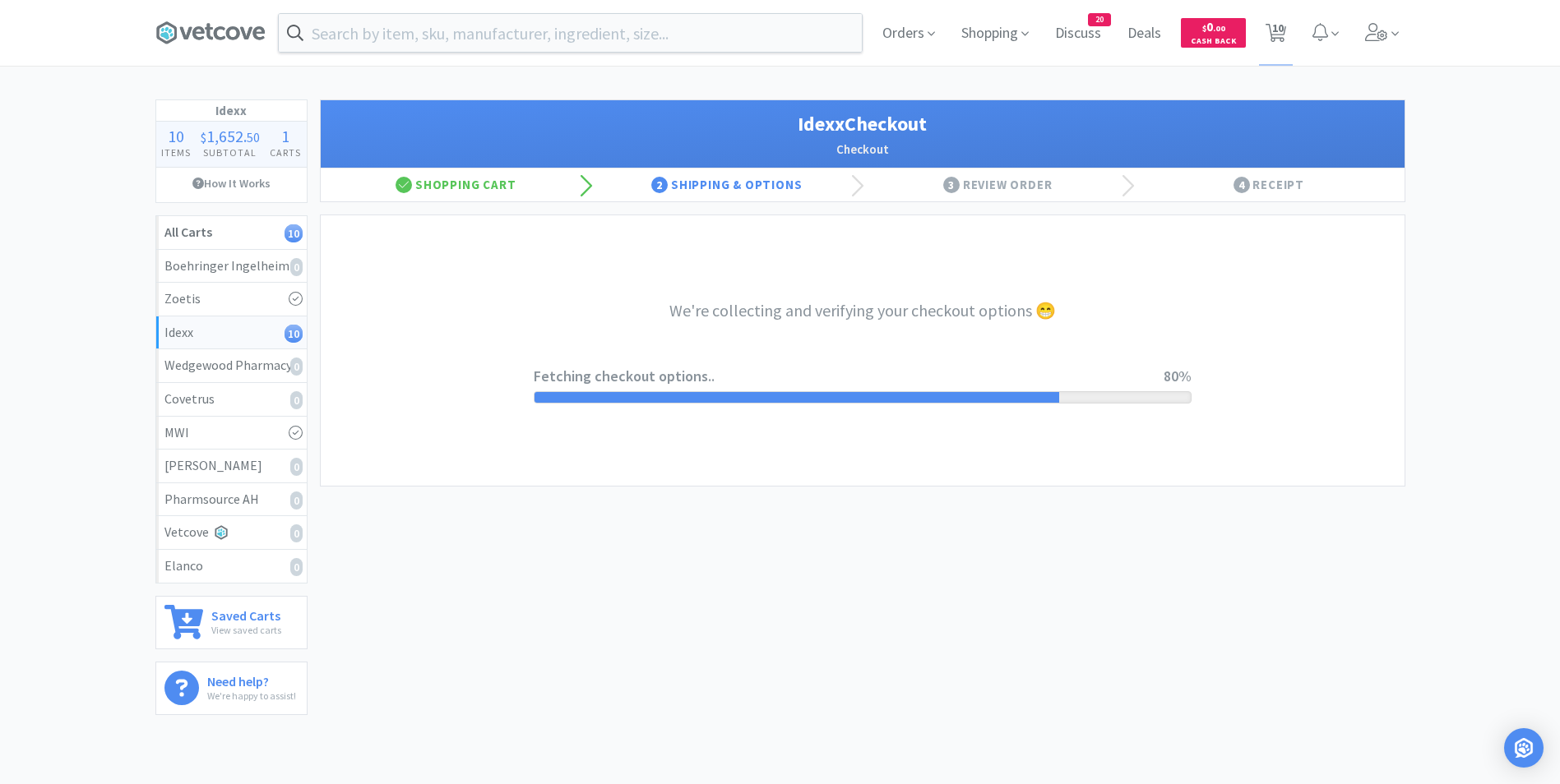
select select "904"
select select "003"
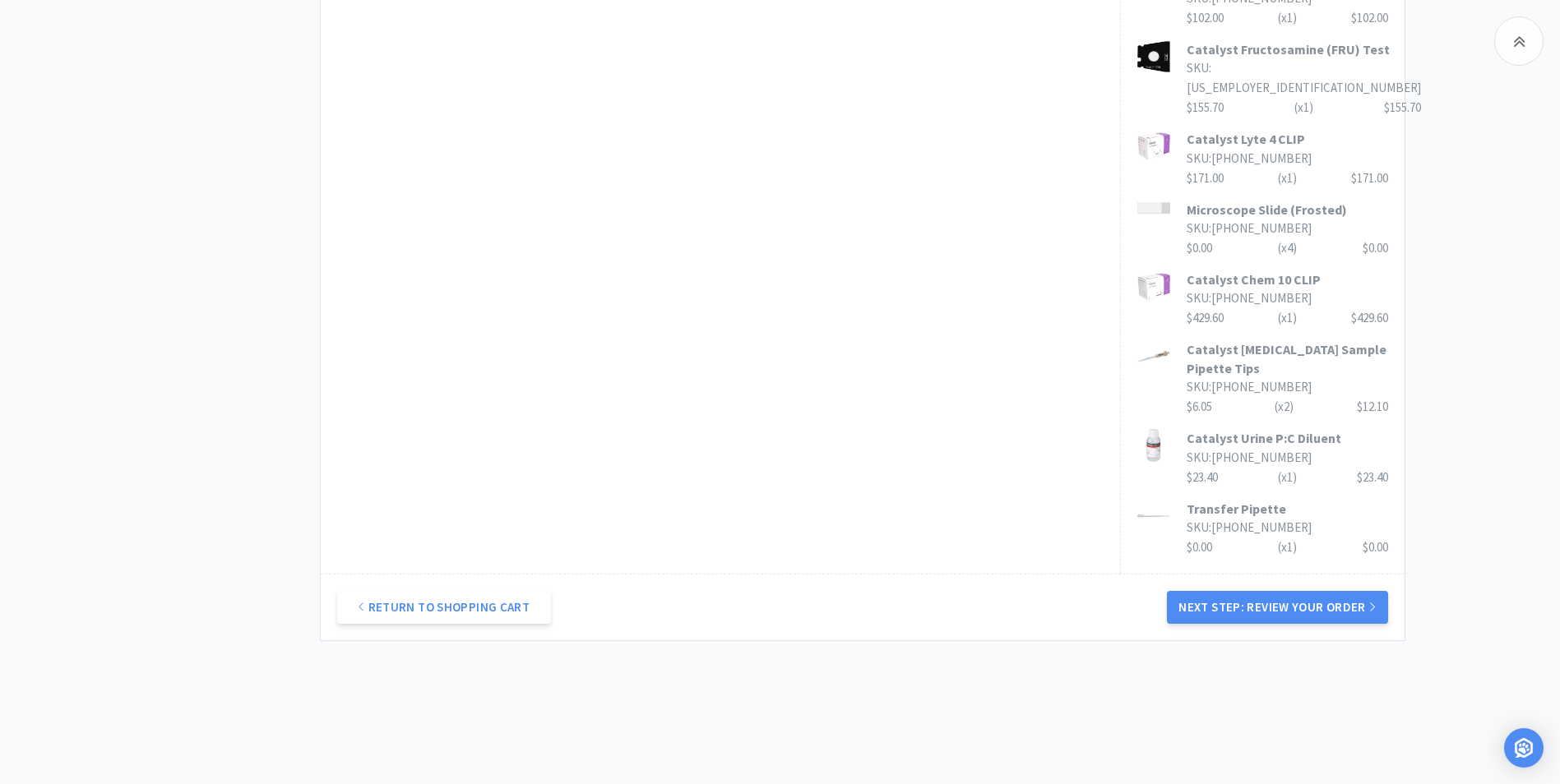
scroll to position [979, 0]
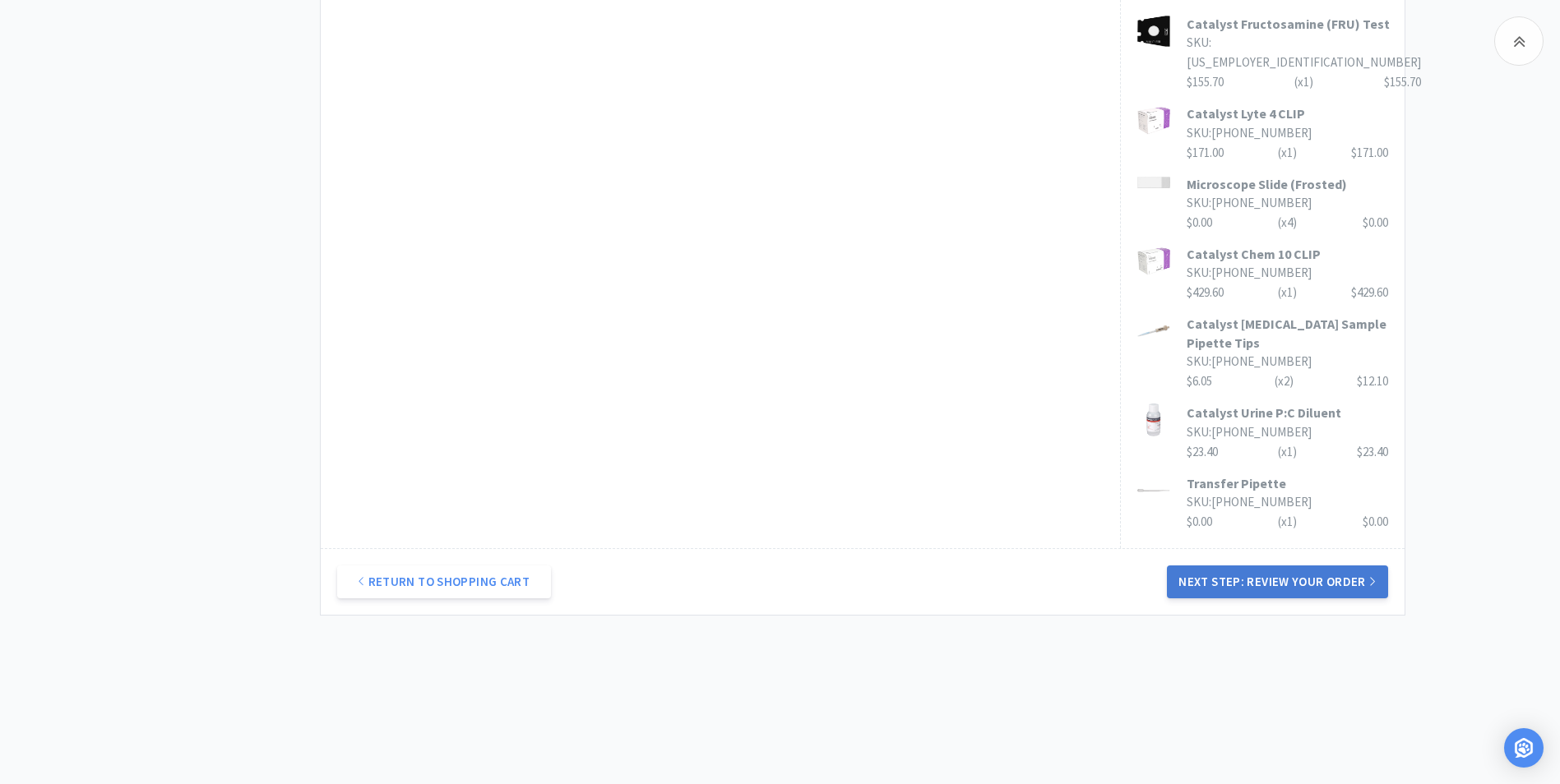
click at [1245, 583] on button "Next Step: Review Your Order" at bounding box center [1277, 582] width 220 height 33
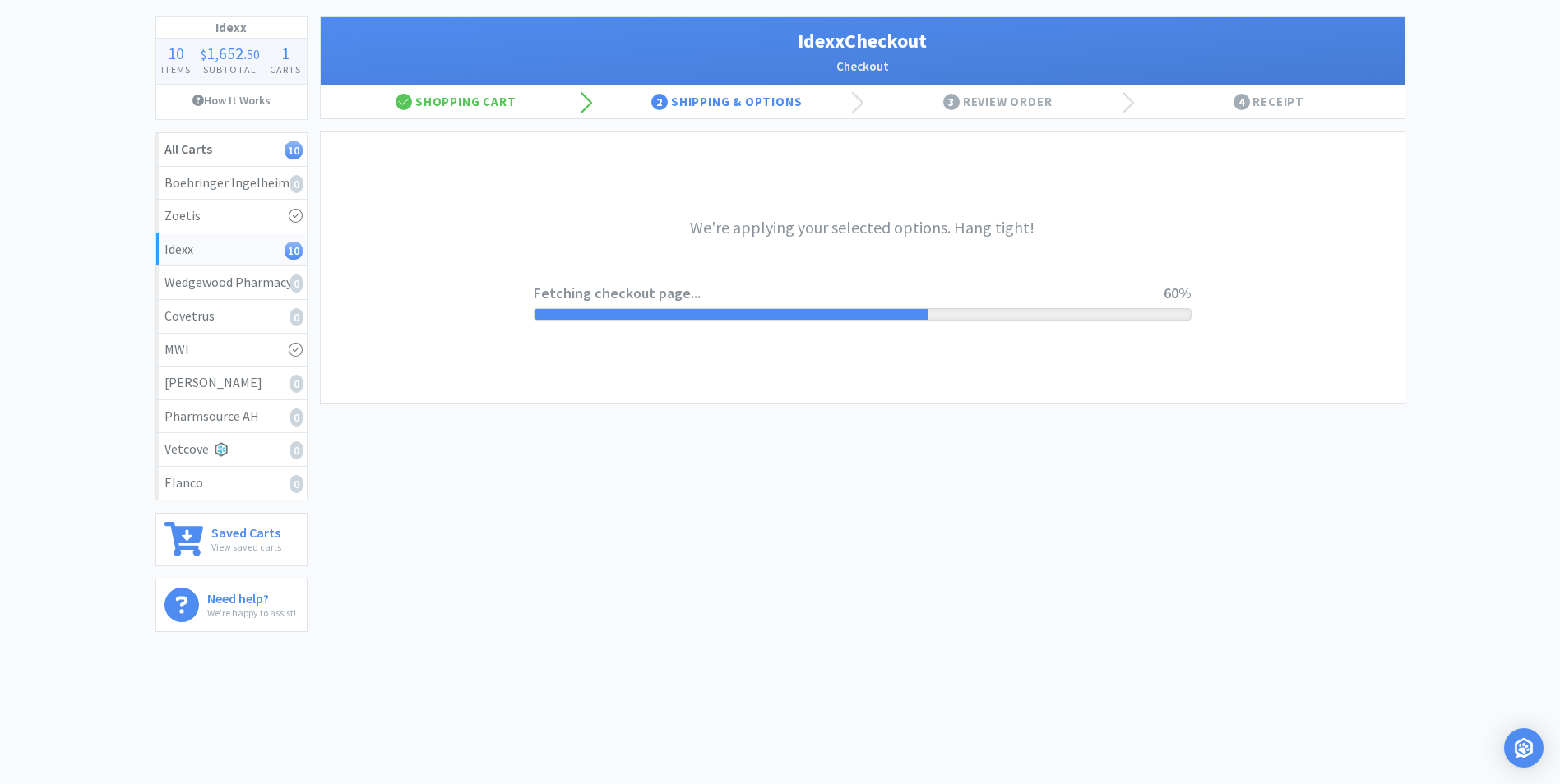
scroll to position [0, 0]
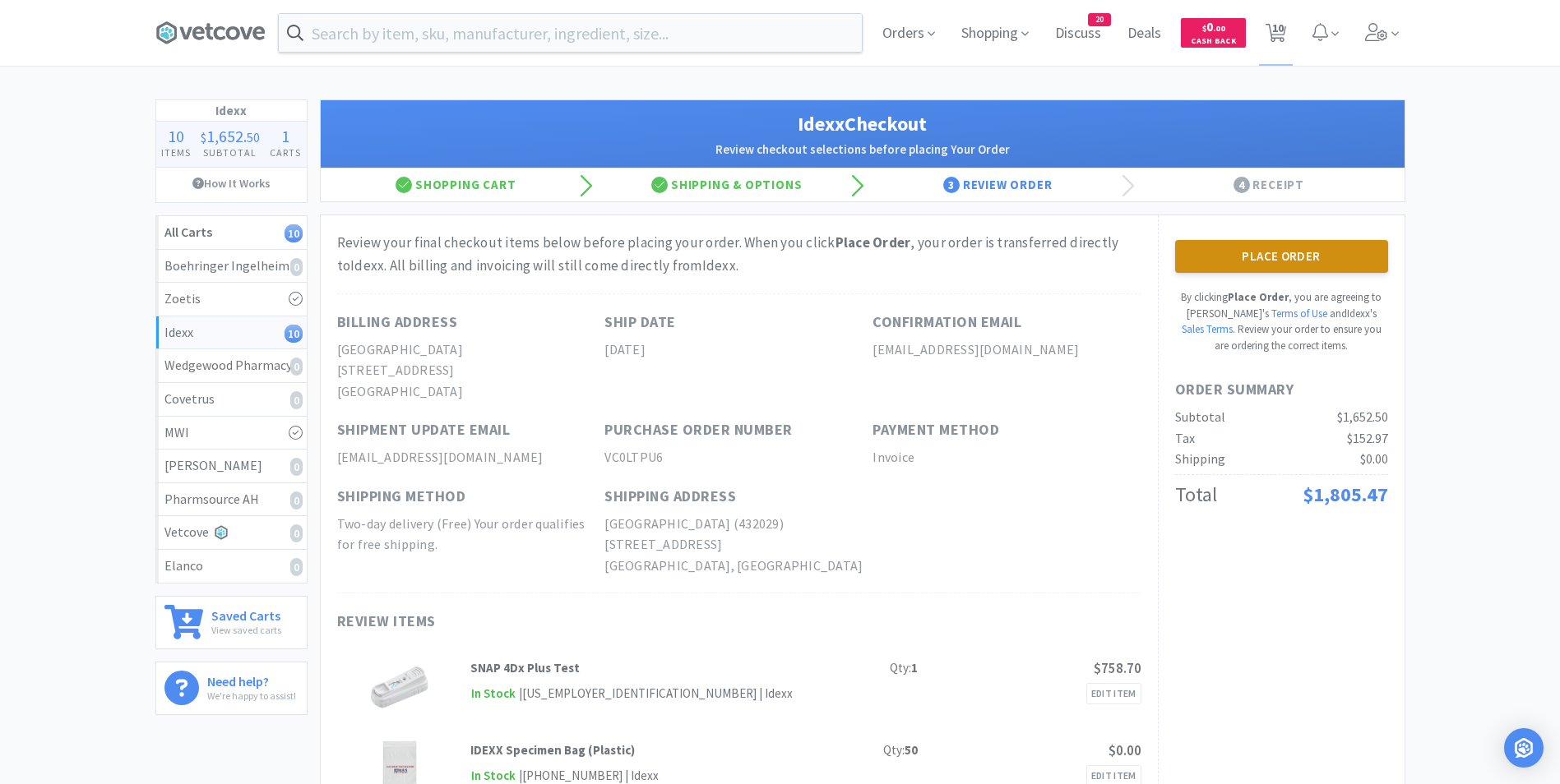
click at [1323, 248] on button "Place Order" at bounding box center [1281, 256] width 213 height 33
